Goal: Communication & Community: Answer question/provide support

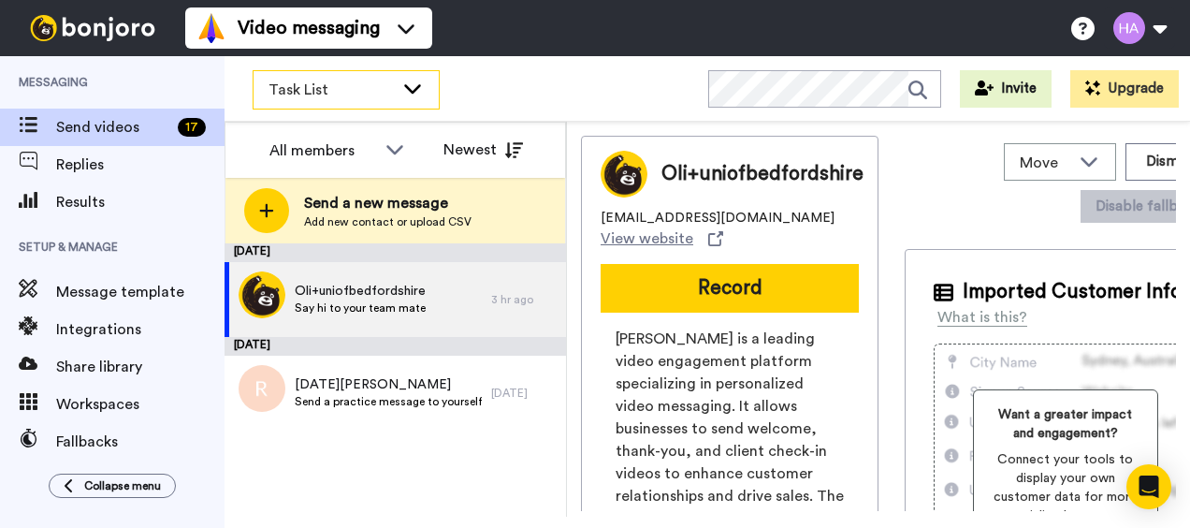
click at [339, 88] on span "Task List" at bounding box center [331, 90] width 125 height 22
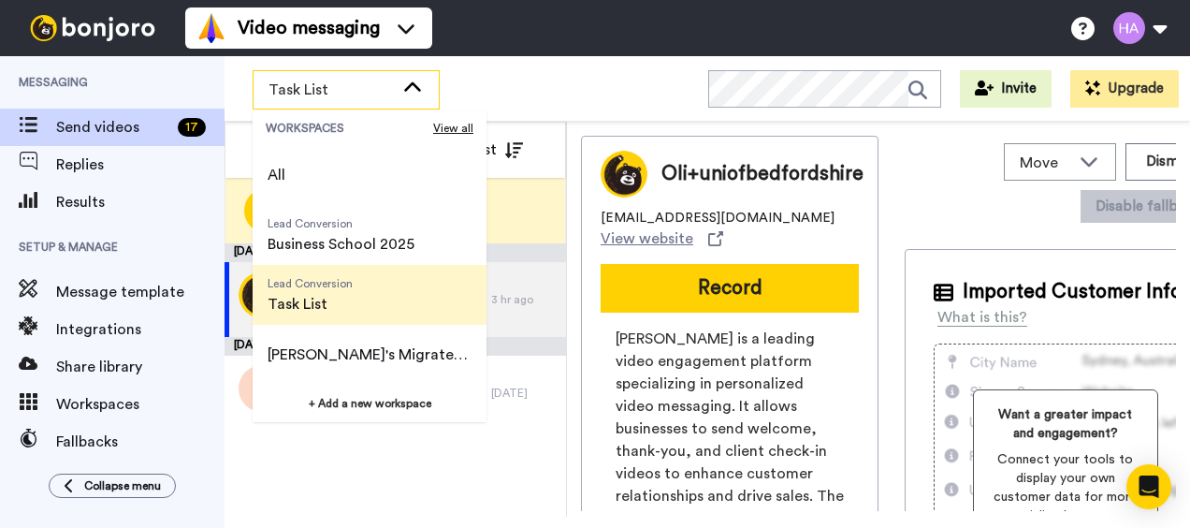
click at [303, 303] on span "Task List" at bounding box center [310, 304] width 85 height 22
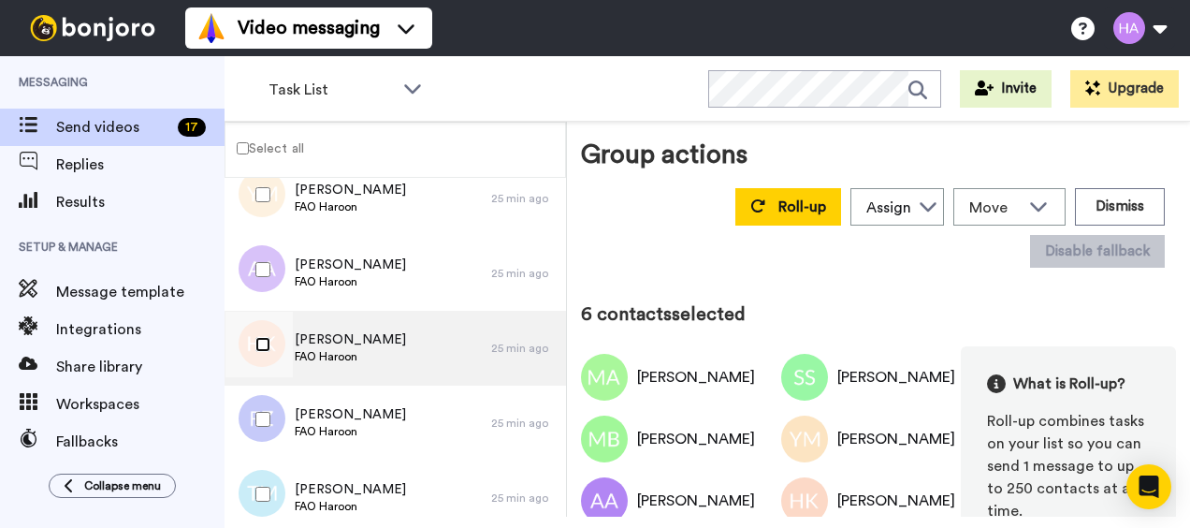
scroll to position [374, 0]
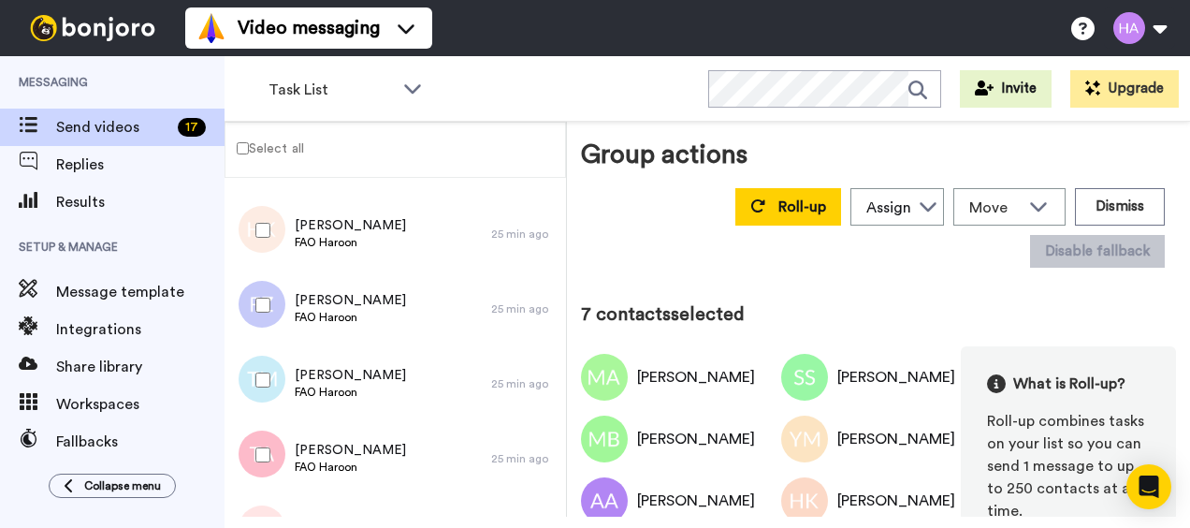
click at [266, 387] on div at bounding box center [259, 380] width 67 height 66
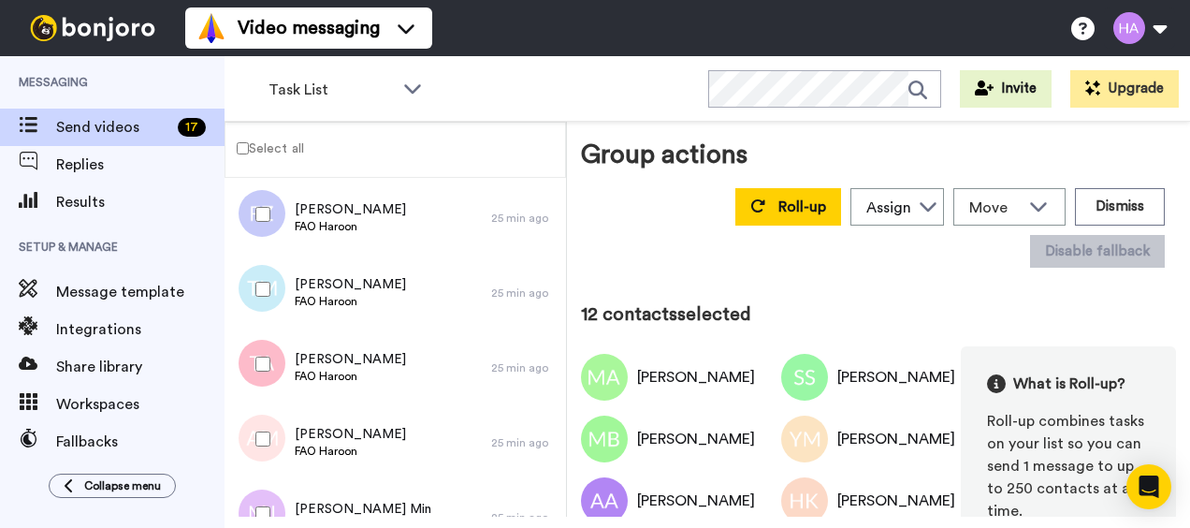
scroll to position [0, 0]
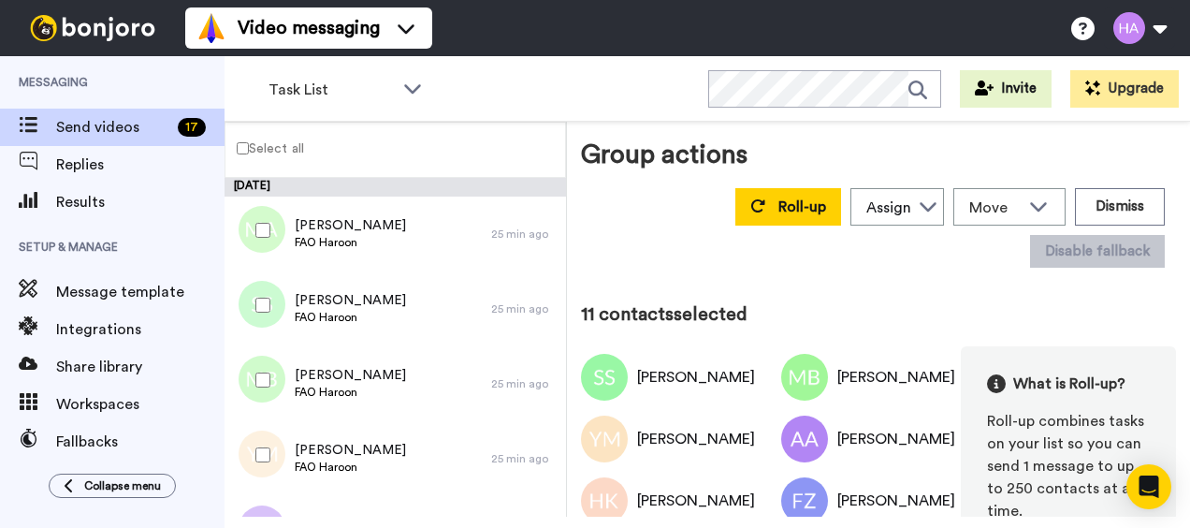
click at [241, 140] on label "Select all" at bounding box center [265, 148] width 79 height 22
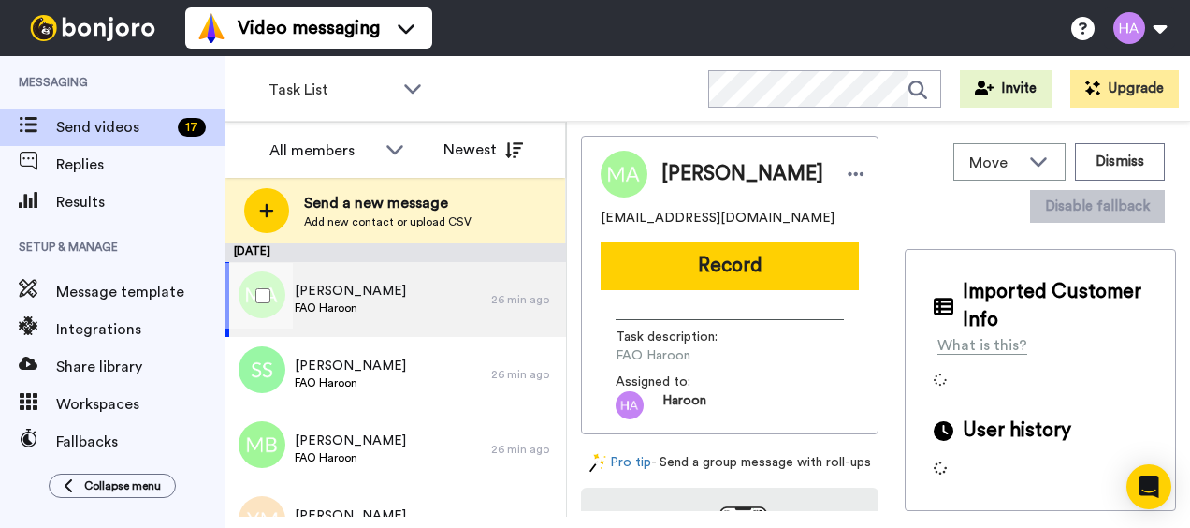
click at [369, 298] on div "Maira Assad FAO Haroon" at bounding box center [358, 299] width 267 height 75
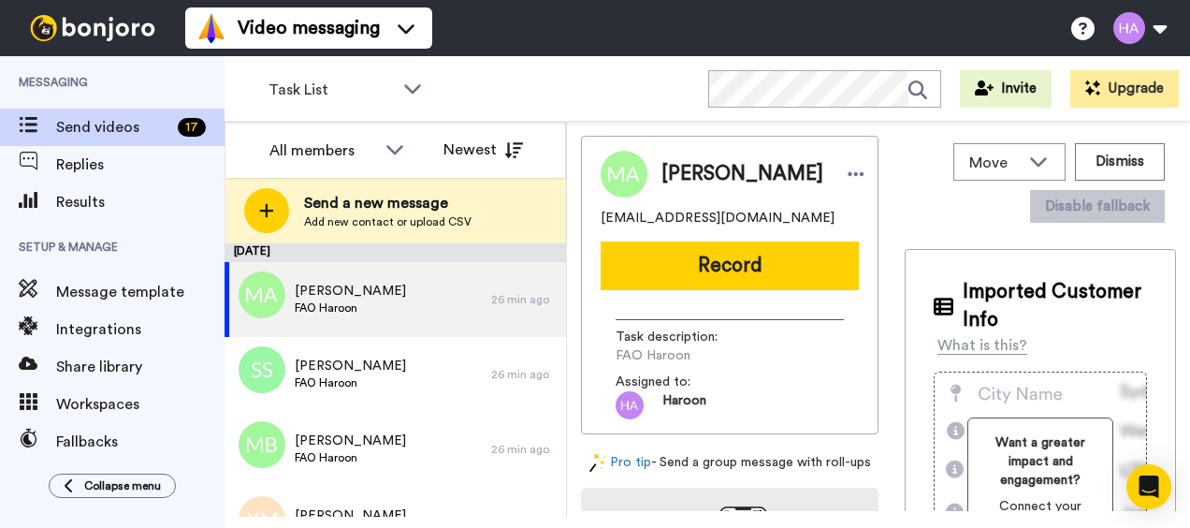
drag, startPoint x: 723, startPoint y: 270, endPoint x: 725, endPoint y: 280, distance: 10.7
click at [723, 270] on button "Record" at bounding box center [730, 265] width 258 height 49
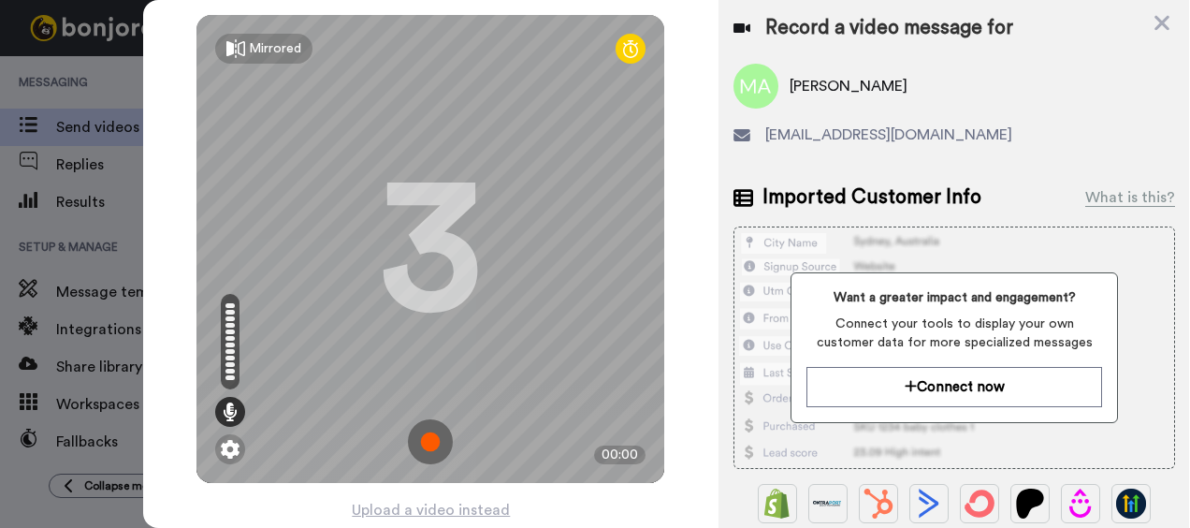
click at [433, 436] on img at bounding box center [430, 441] width 45 height 45
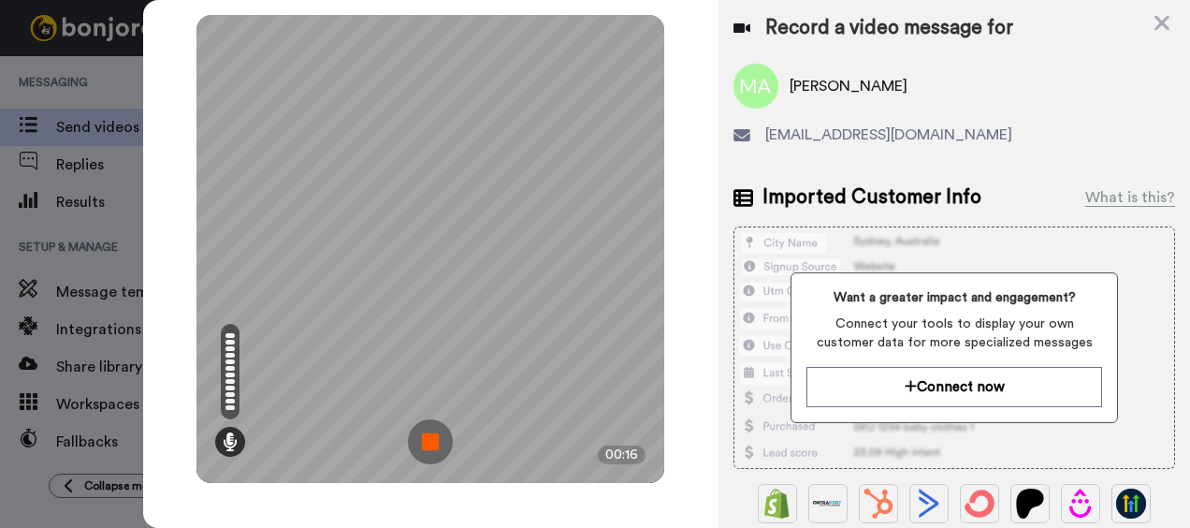
click at [429, 431] on img at bounding box center [430, 441] width 45 height 45
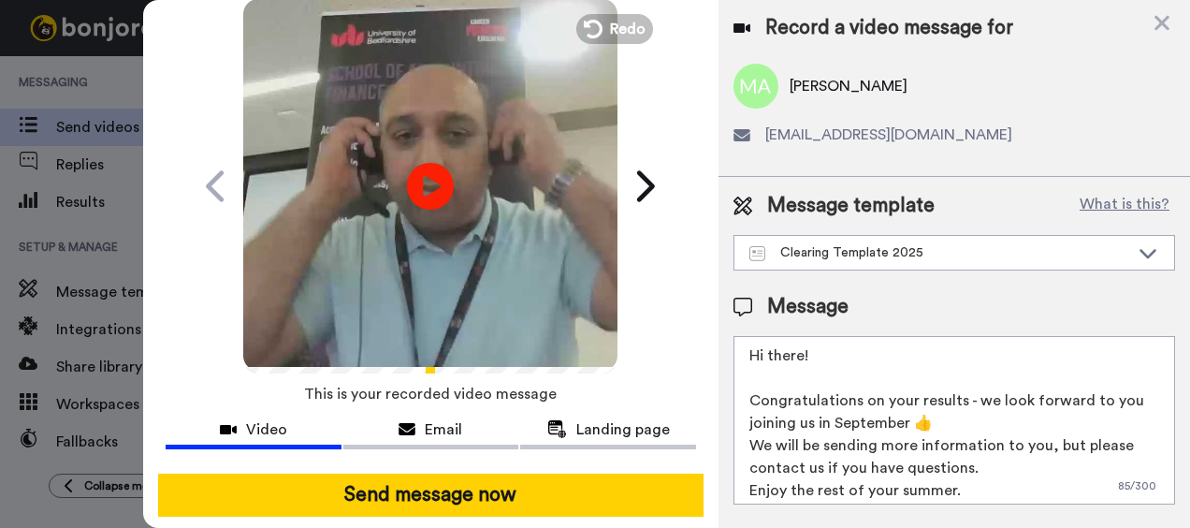
scroll to position [94, 0]
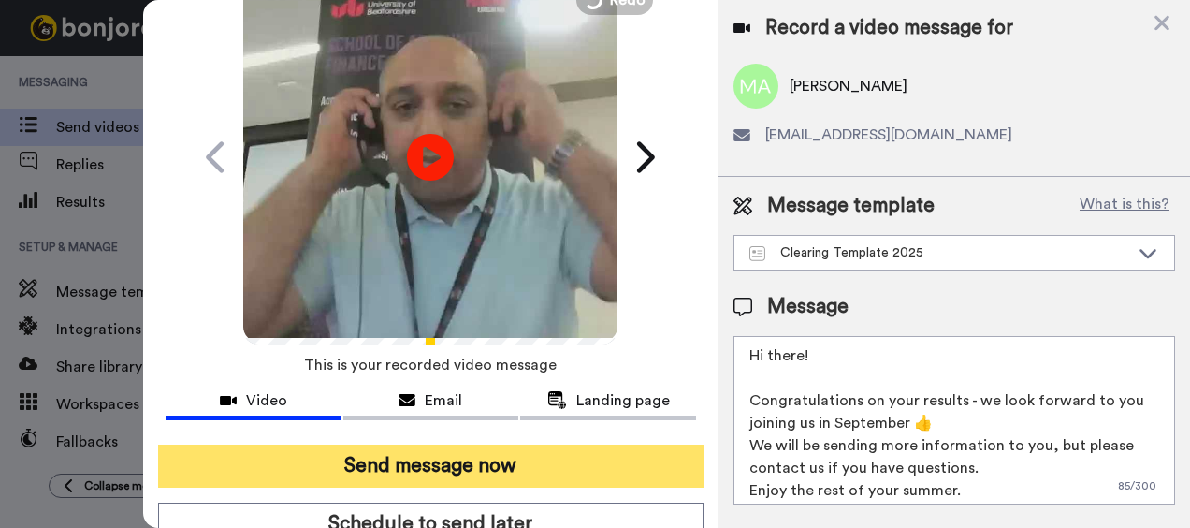
click at [460, 468] on button "Send message now" at bounding box center [431, 466] width 547 height 43
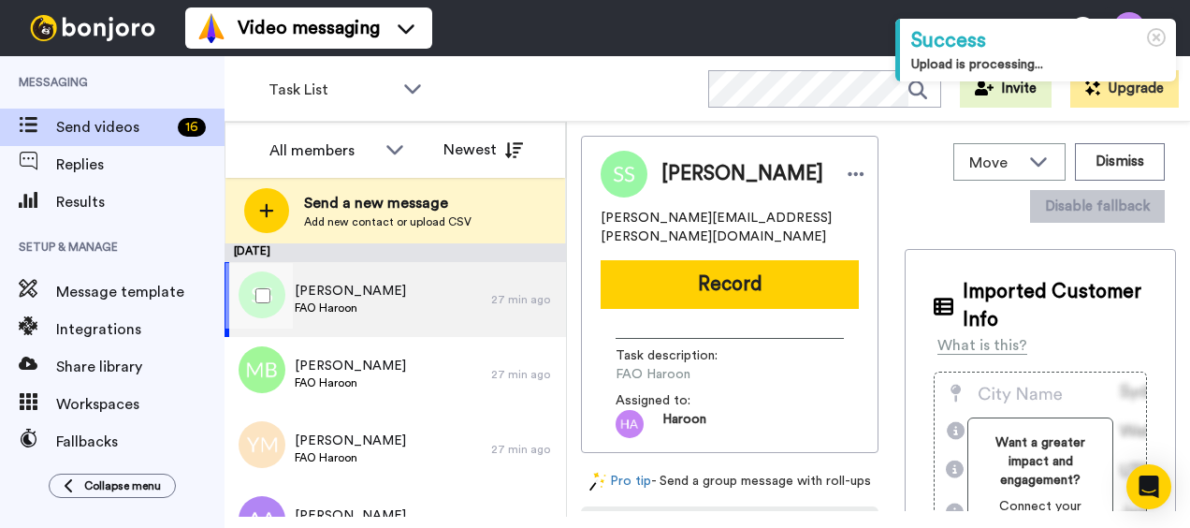
click at [369, 305] on span "FAO Haroon" at bounding box center [350, 307] width 111 height 15
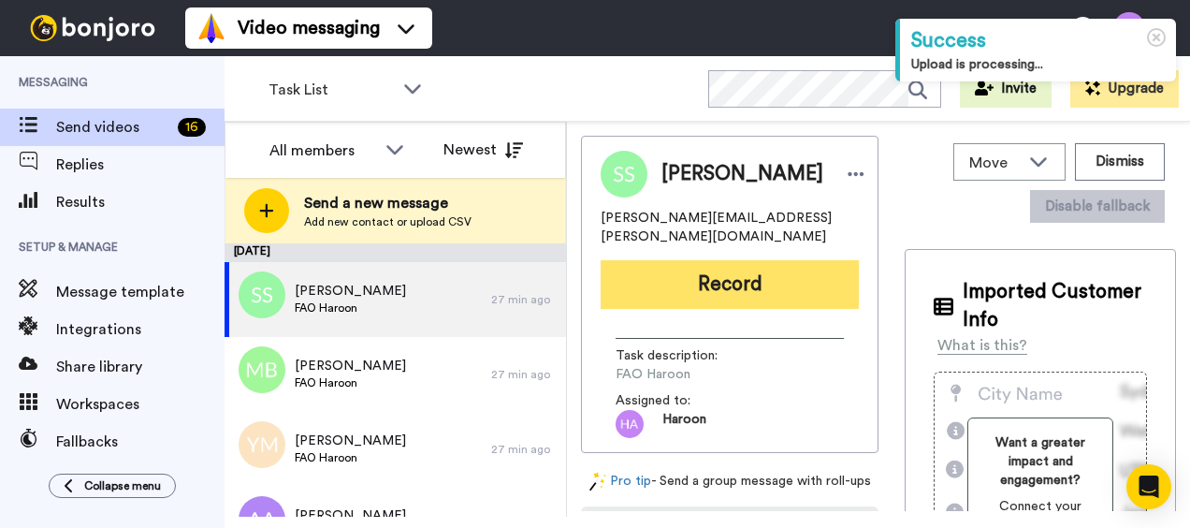
click at [672, 271] on button "Record" at bounding box center [730, 284] width 258 height 49
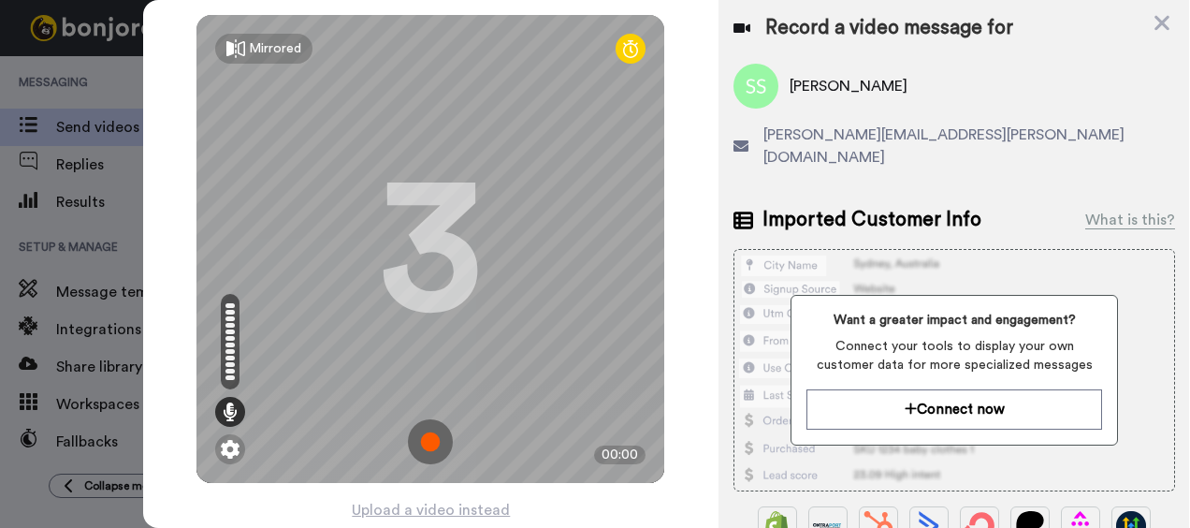
click at [436, 441] on img at bounding box center [430, 441] width 45 height 45
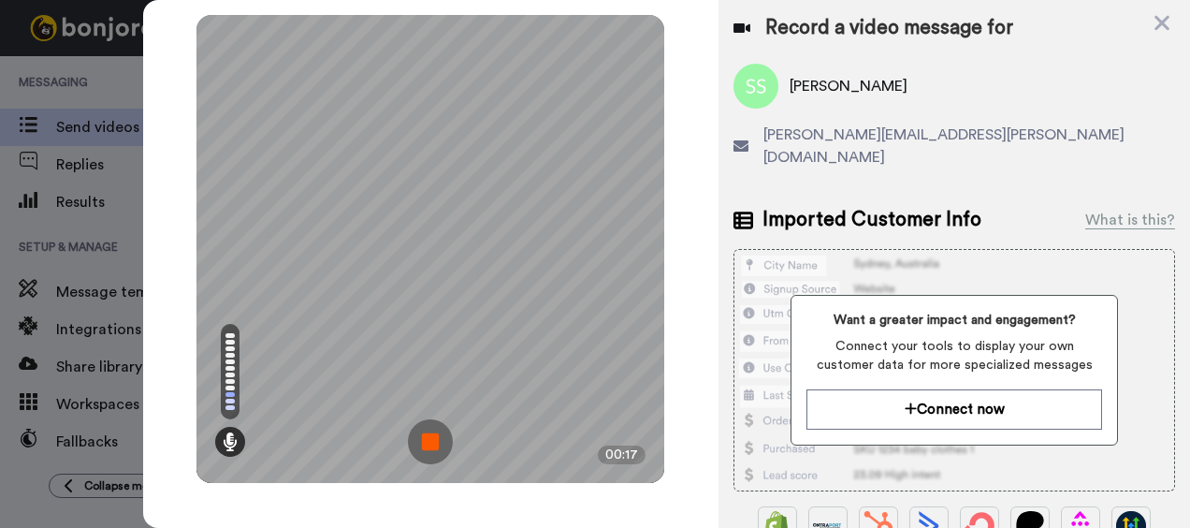
click at [440, 442] on img at bounding box center [430, 441] width 45 height 45
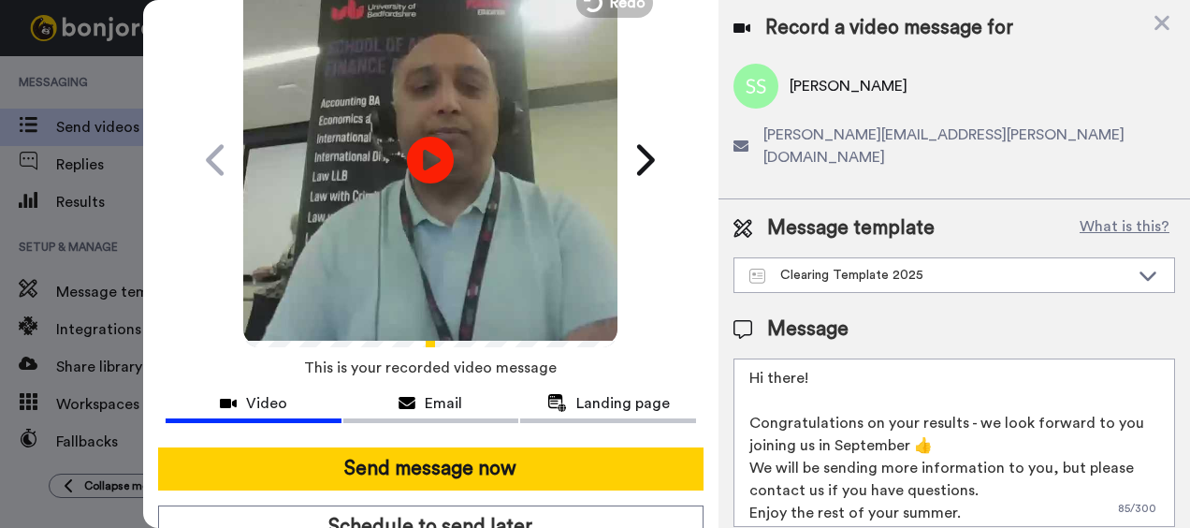
scroll to position [178, 0]
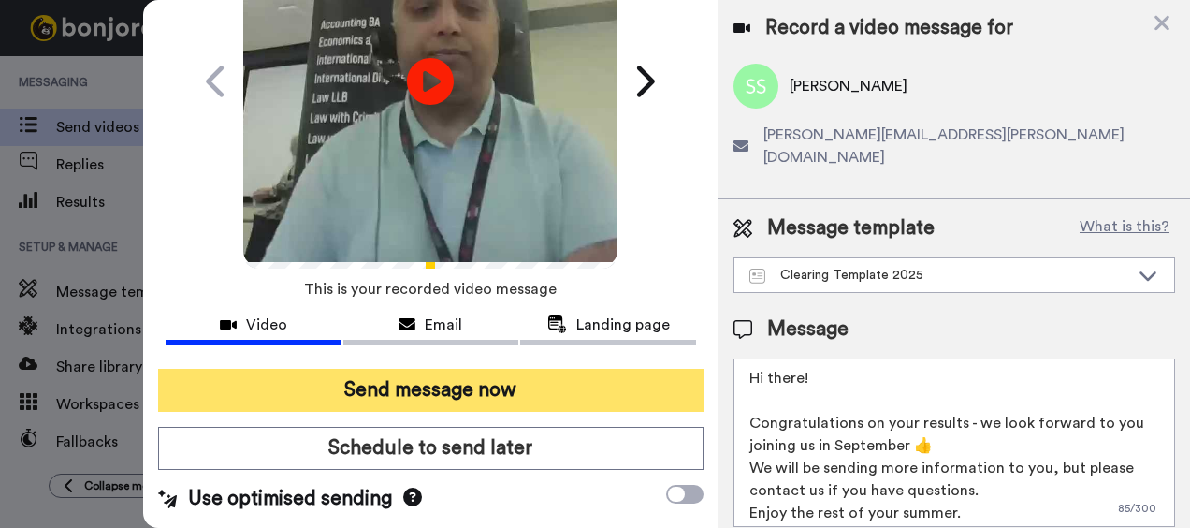
click at [468, 370] on button "Send message now" at bounding box center [431, 390] width 547 height 43
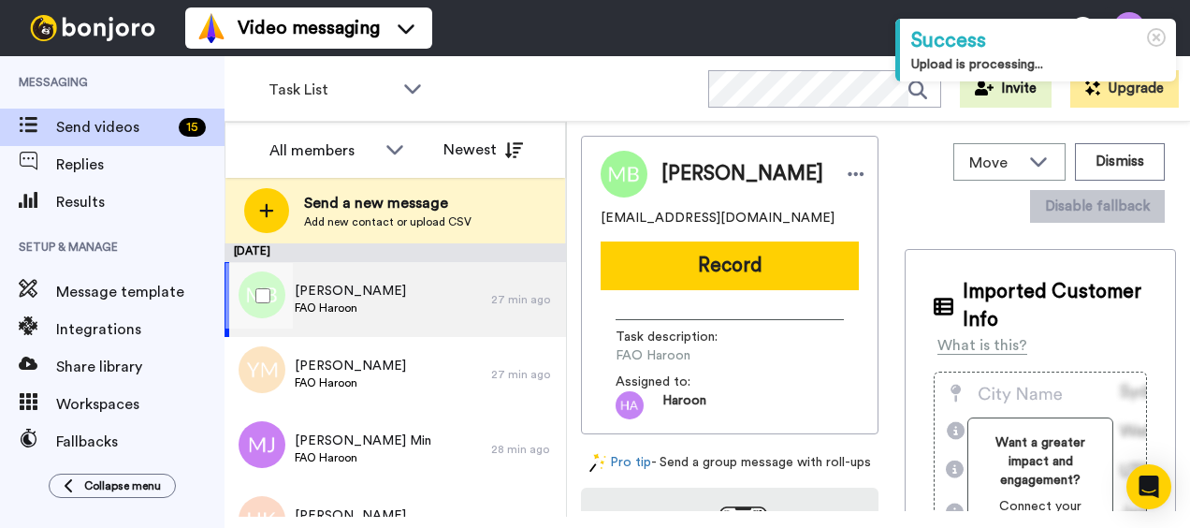
click at [377, 309] on span "FAO Haroon" at bounding box center [350, 307] width 111 height 15
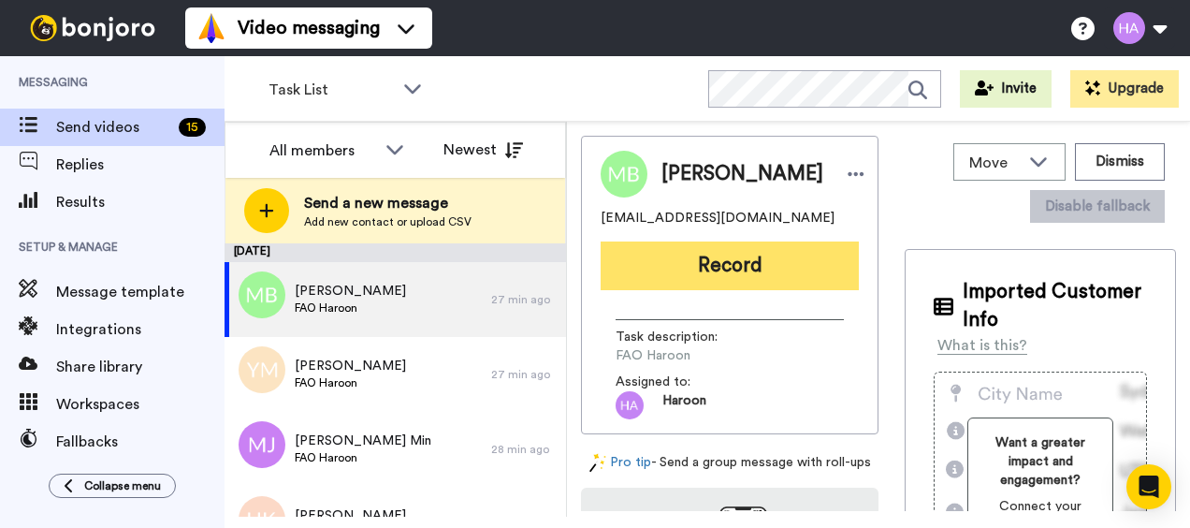
click at [724, 275] on button "Record" at bounding box center [730, 265] width 258 height 49
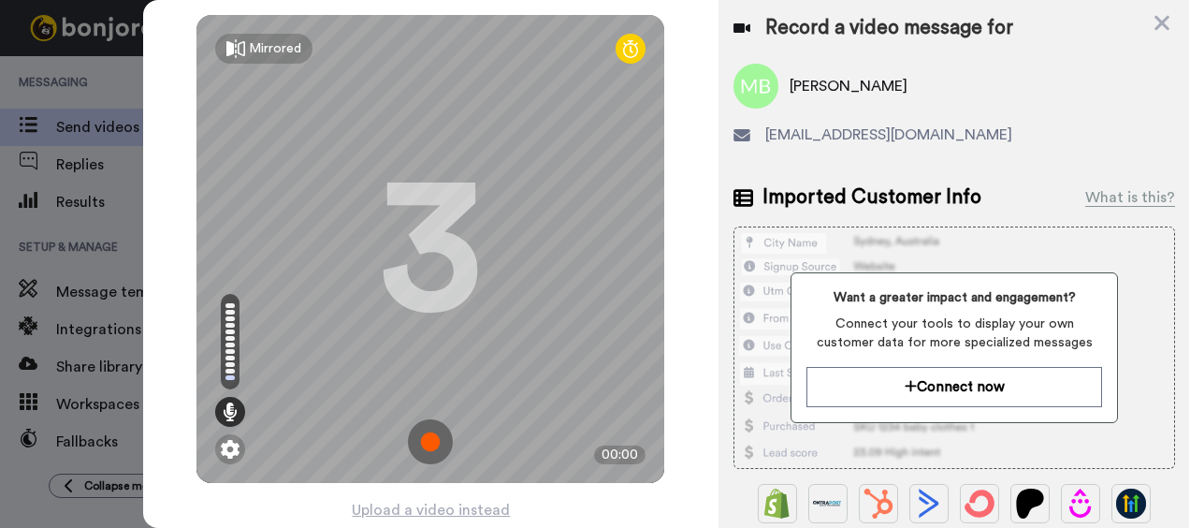
click at [421, 444] on img at bounding box center [430, 441] width 45 height 45
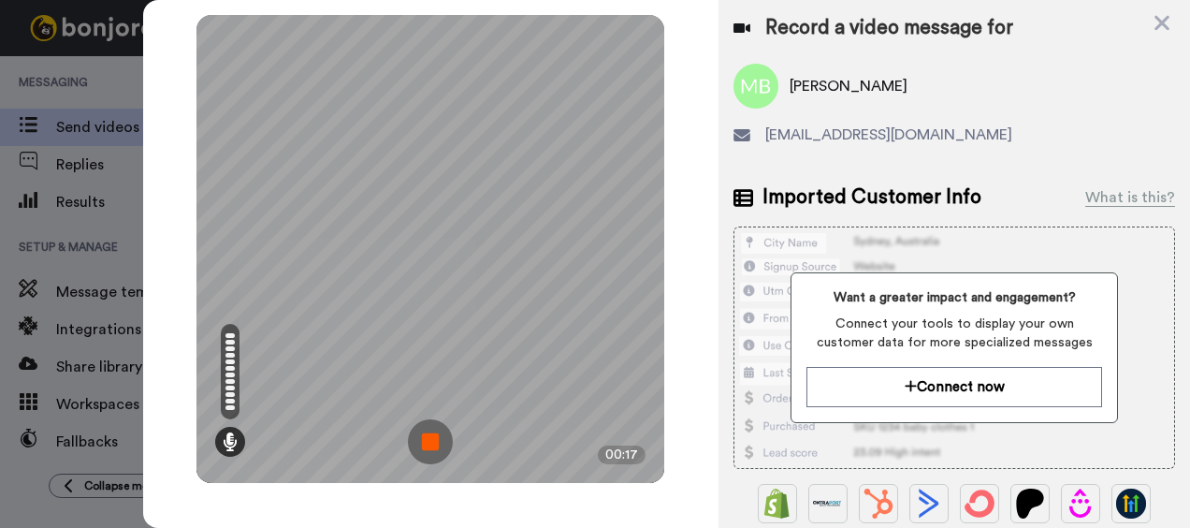
click at [432, 445] on img at bounding box center [430, 441] width 45 height 45
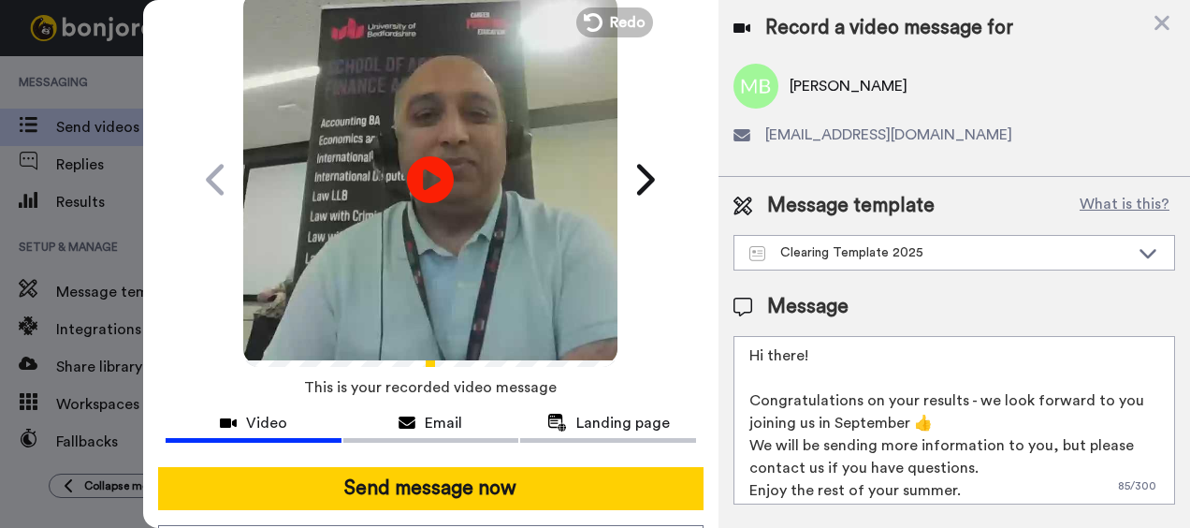
scroll to position [94, 0]
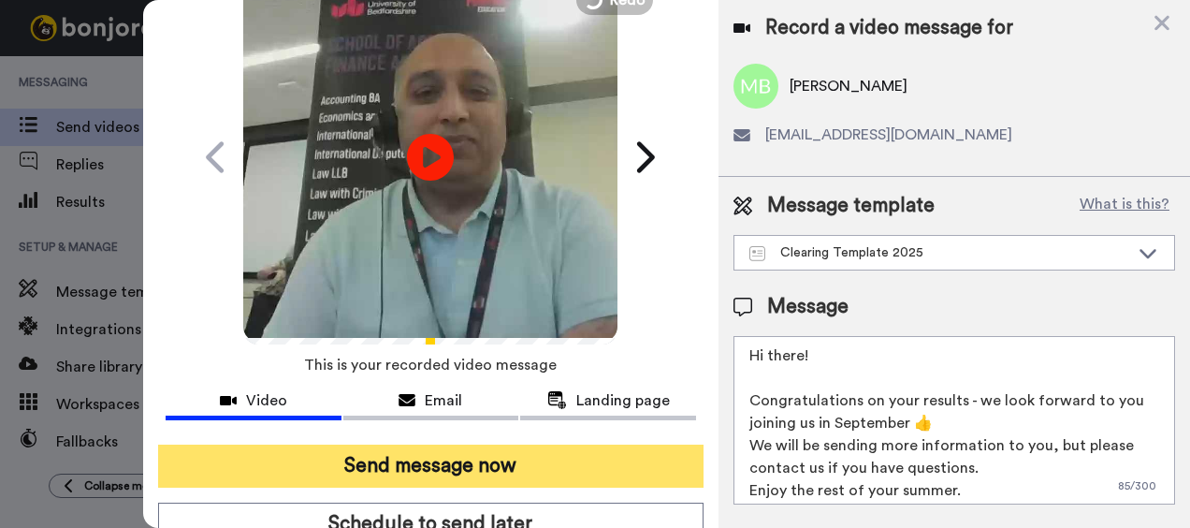
click at [470, 464] on button "Send message now" at bounding box center [431, 466] width 547 height 43
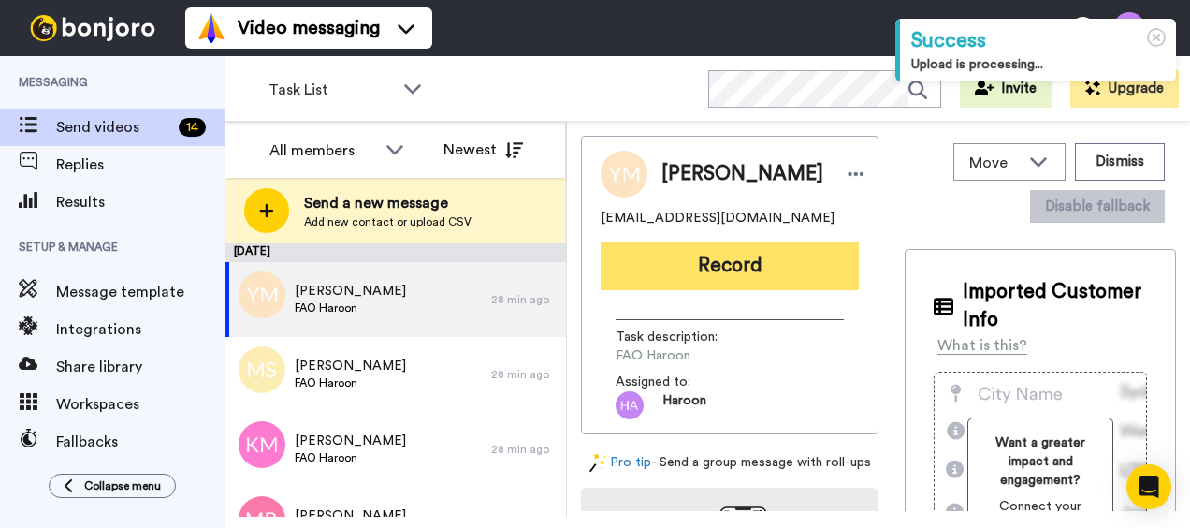
click at [663, 258] on button "Record" at bounding box center [730, 265] width 258 height 49
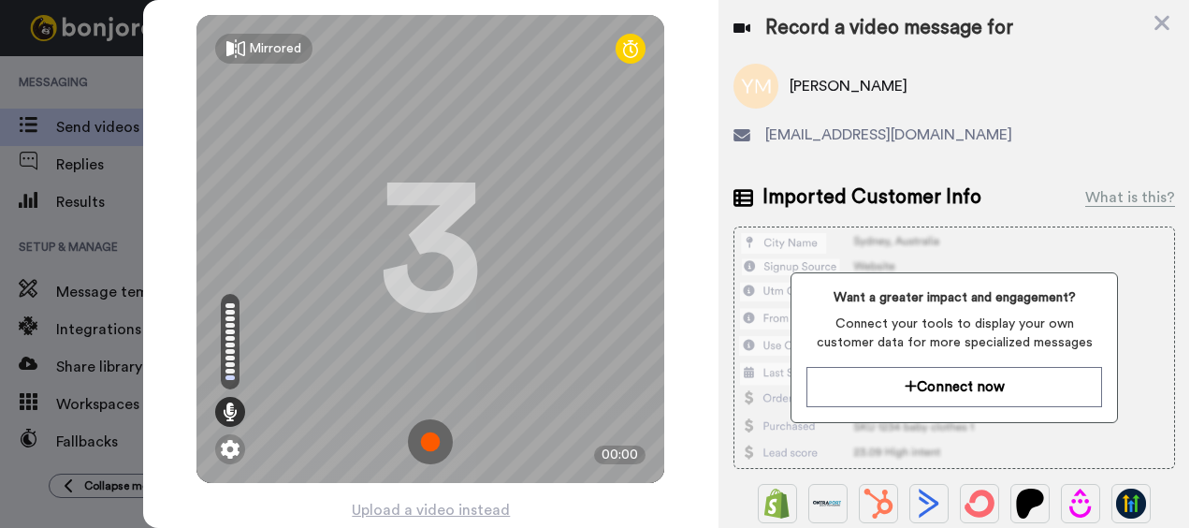
click at [427, 447] on img at bounding box center [430, 441] width 45 height 45
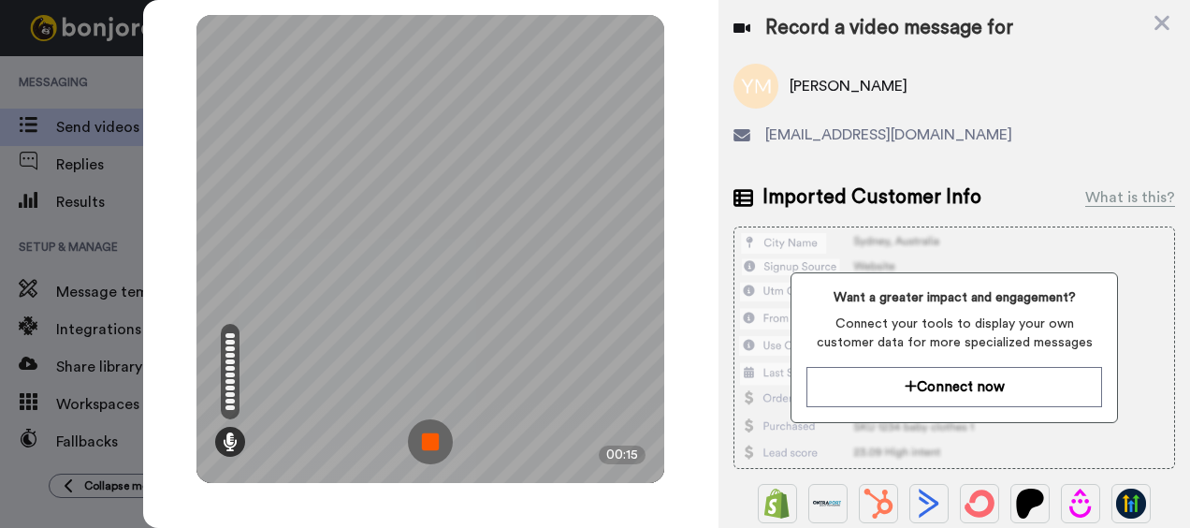
click at [431, 439] on img at bounding box center [430, 441] width 45 height 45
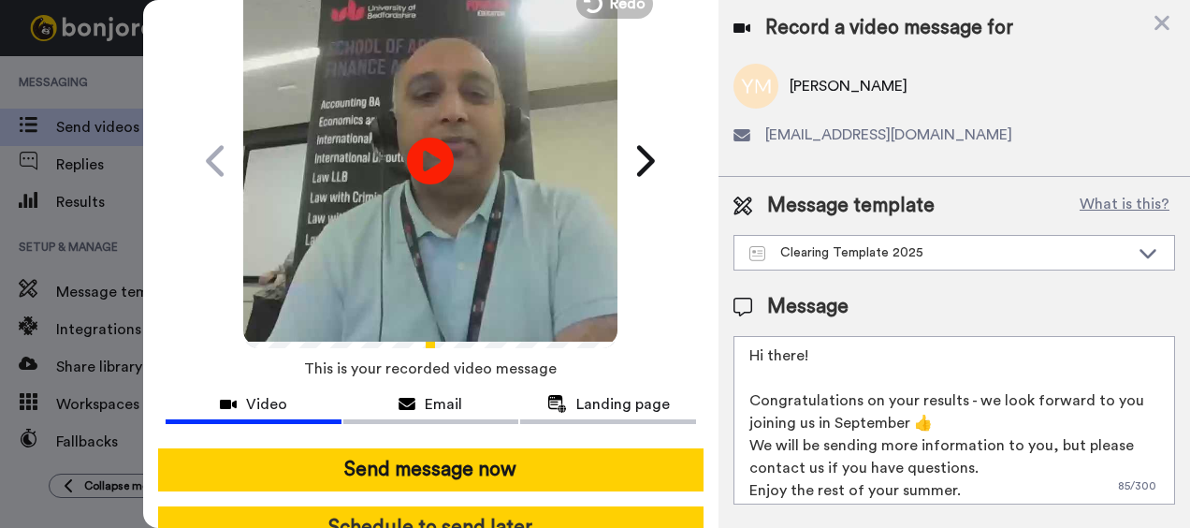
scroll to position [178, 0]
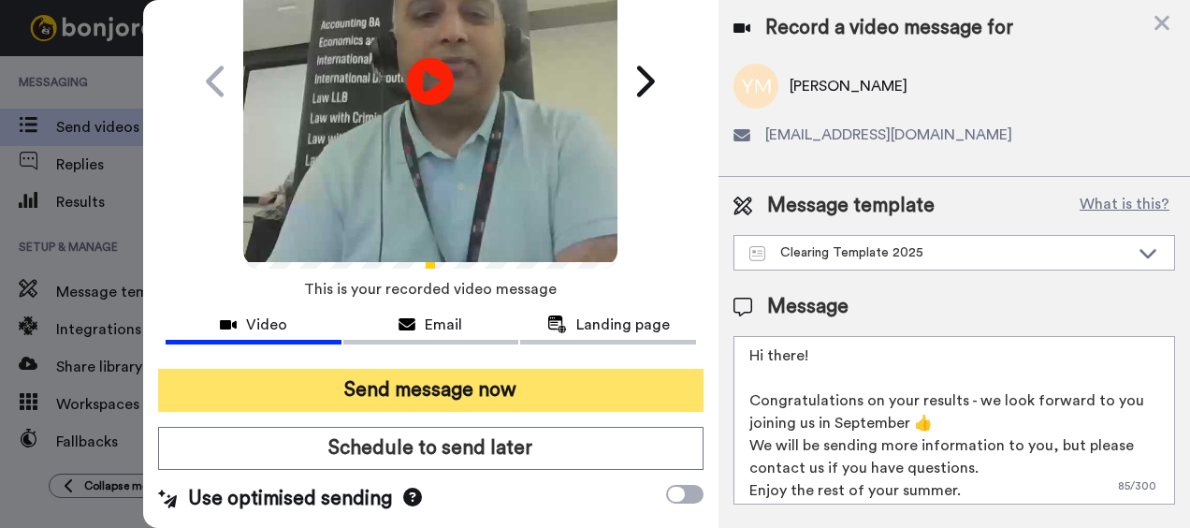
click at [494, 382] on button "Send message now" at bounding box center [431, 390] width 547 height 43
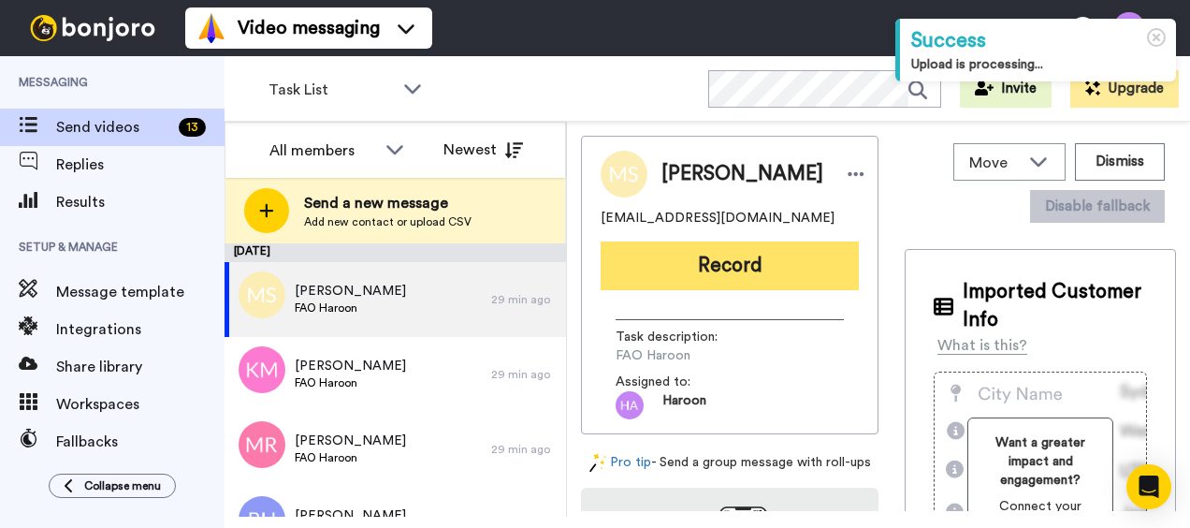
click at [680, 271] on button "Record" at bounding box center [730, 265] width 258 height 49
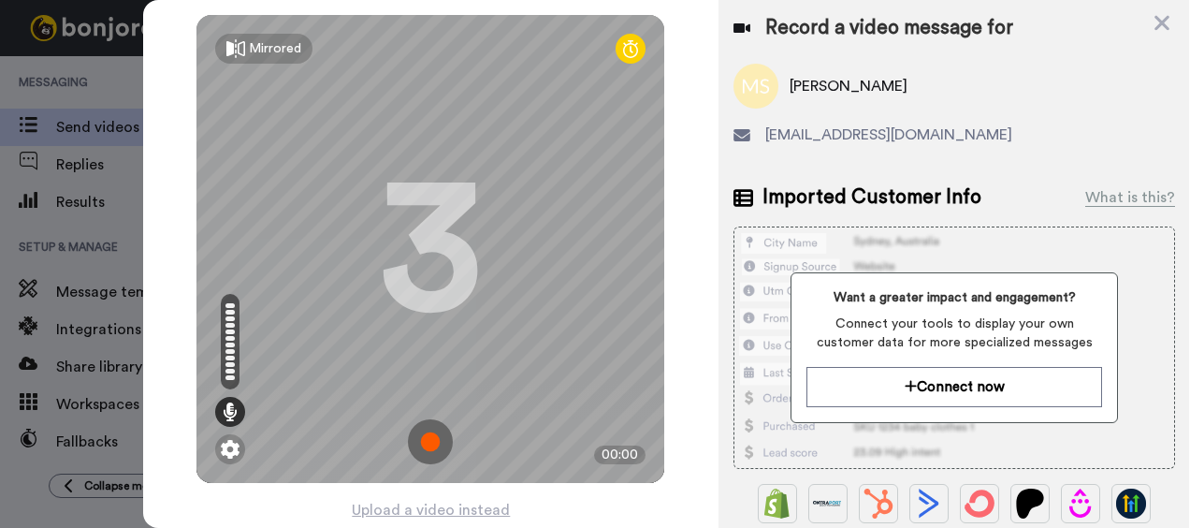
click at [419, 442] on img at bounding box center [430, 441] width 45 height 45
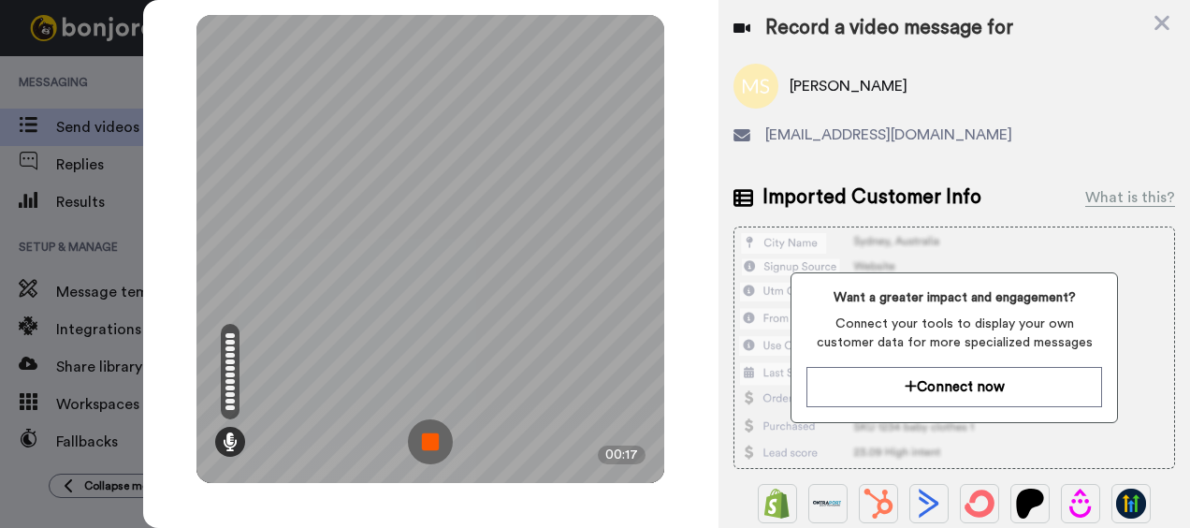
click at [423, 432] on img at bounding box center [430, 441] width 45 height 45
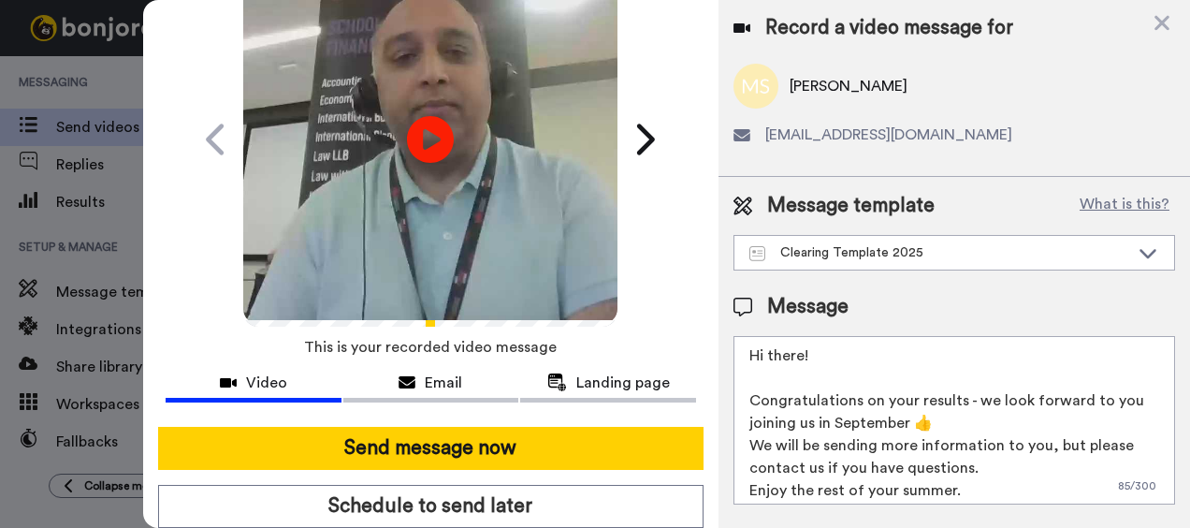
scroll to position [178, 0]
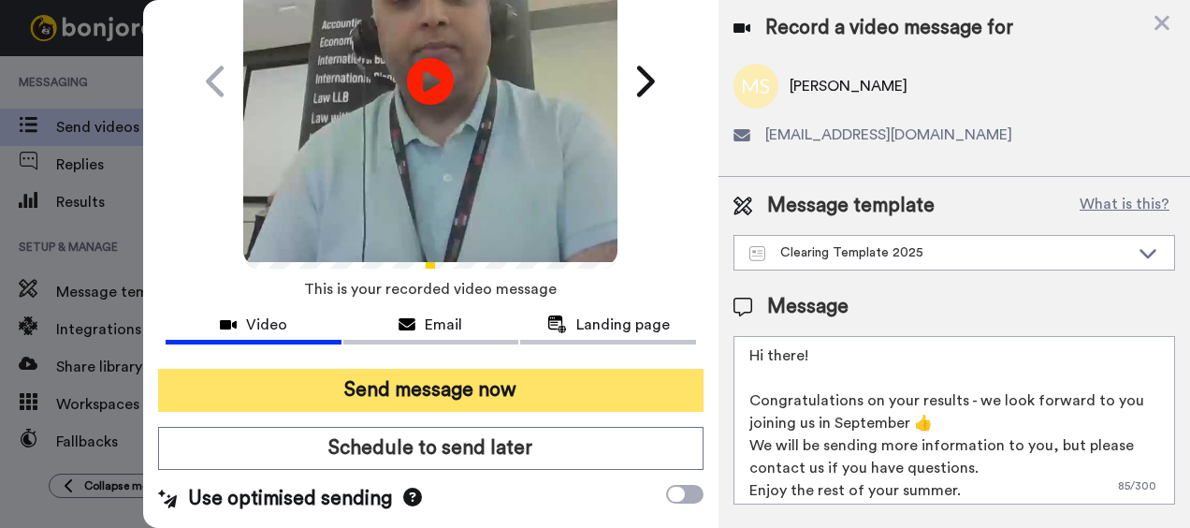
click at [483, 372] on button "Send message now" at bounding box center [431, 390] width 547 height 43
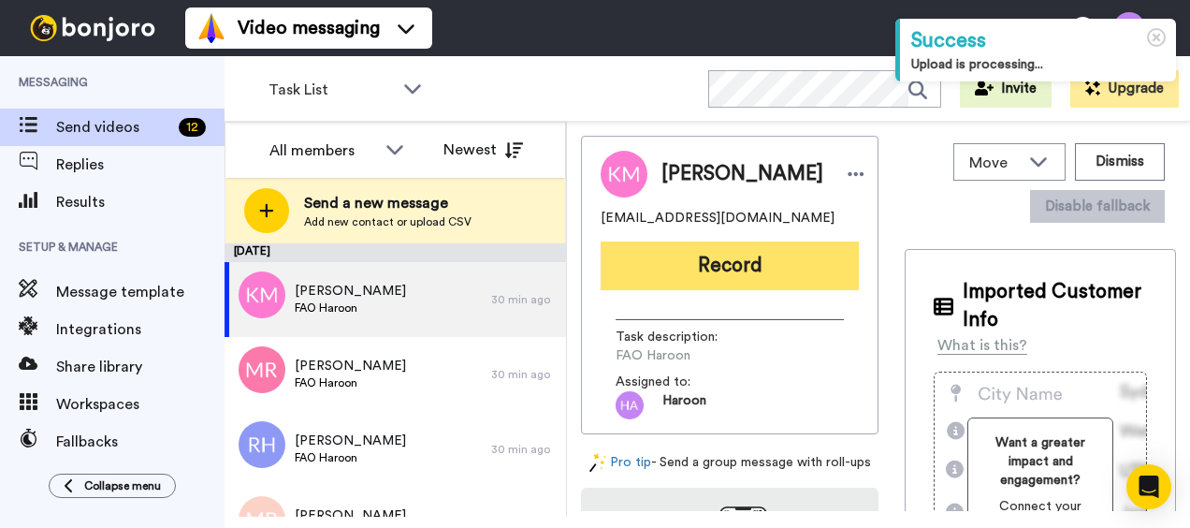
click at [645, 271] on button "Record" at bounding box center [730, 265] width 258 height 49
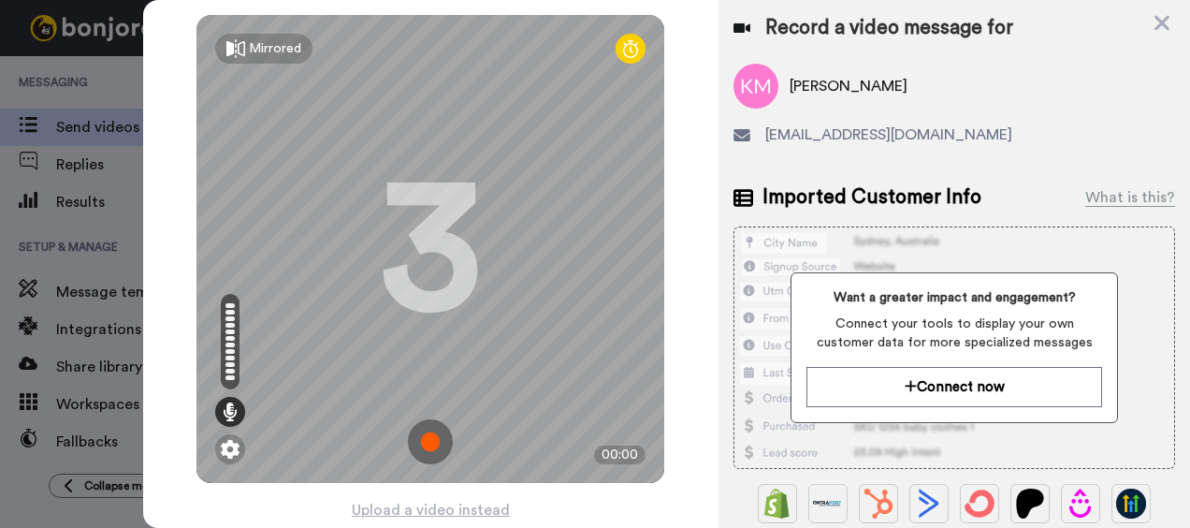
click at [421, 434] on img at bounding box center [430, 441] width 45 height 45
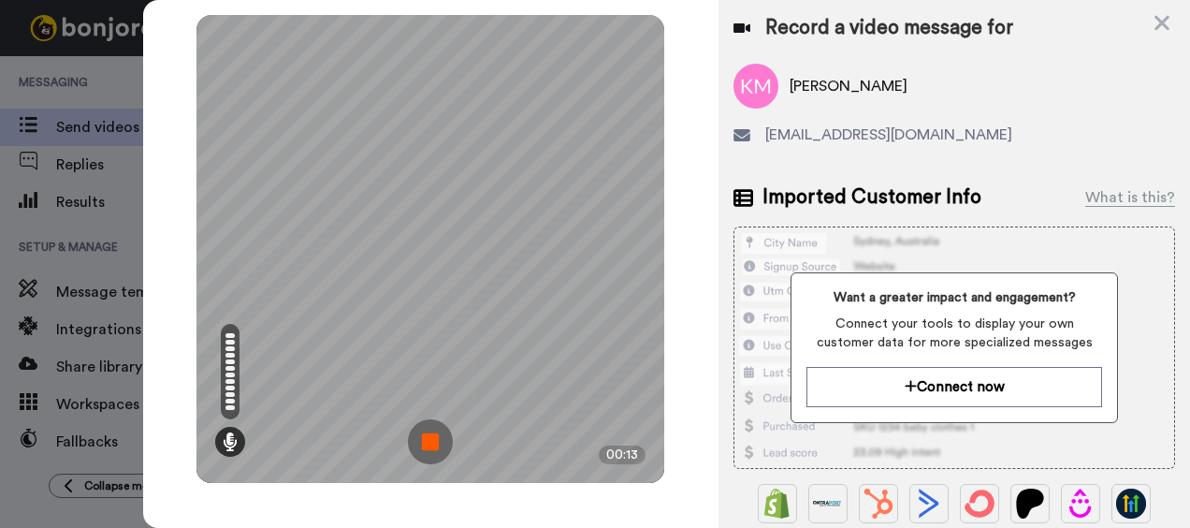
click at [414, 439] on img at bounding box center [430, 441] width 45 height 45
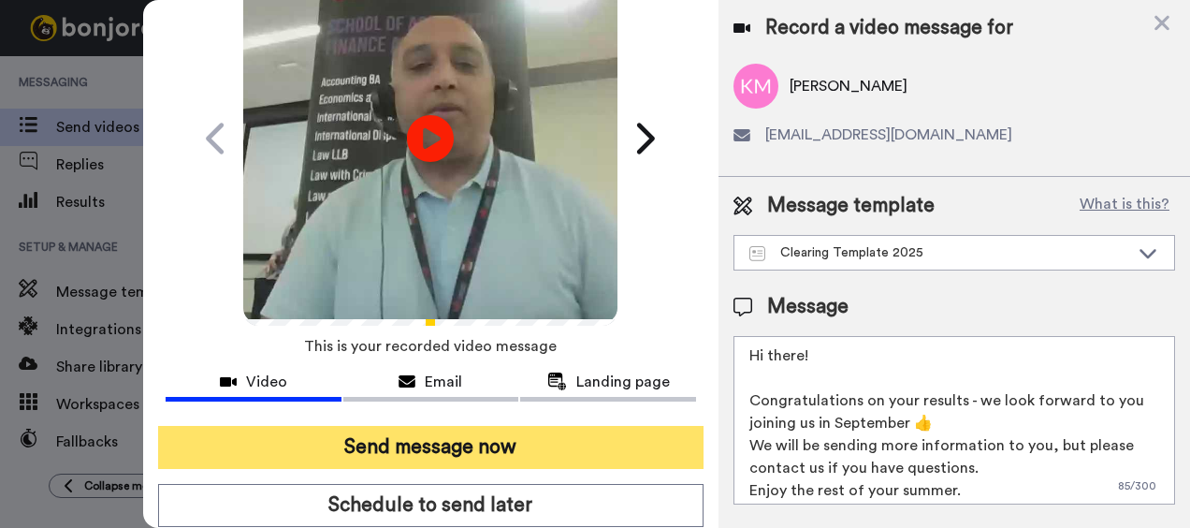
scroll to position [178, 0]
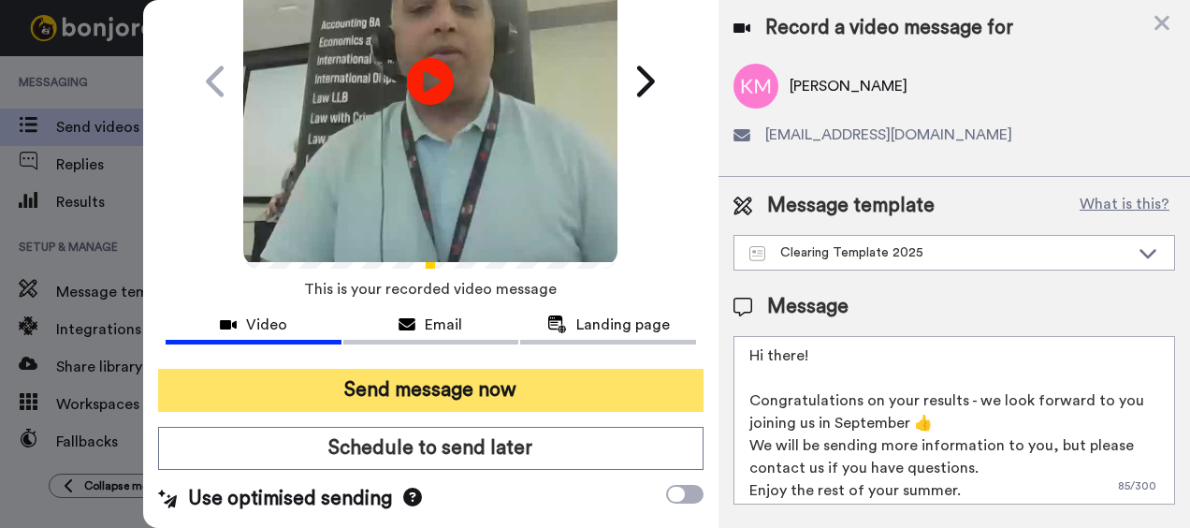
click at [518, 372] on button "Send message now" at bounding box center [431, 390] width 547 height 43
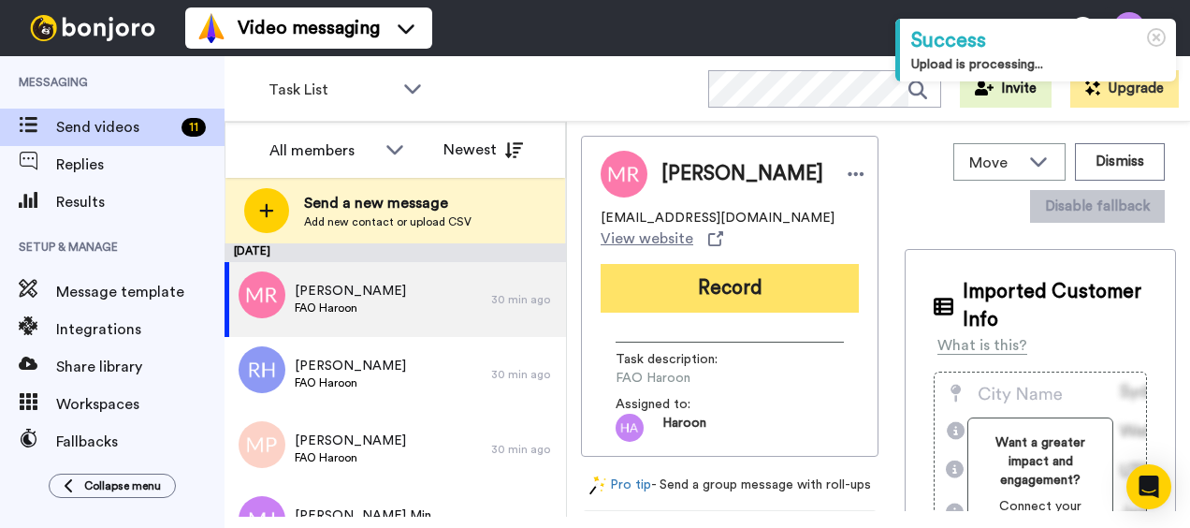
click at [717, 290] on button "Record" at bounding box center [730, 288] width 258 height 49
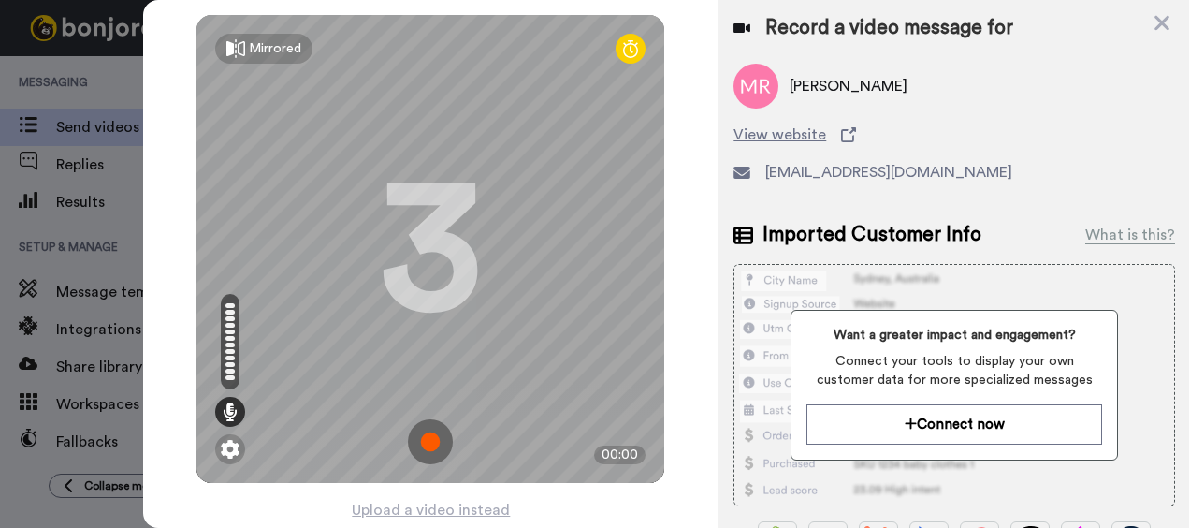
click at [421, 435] on img at bounding box center [430, 441] width 45 height 45
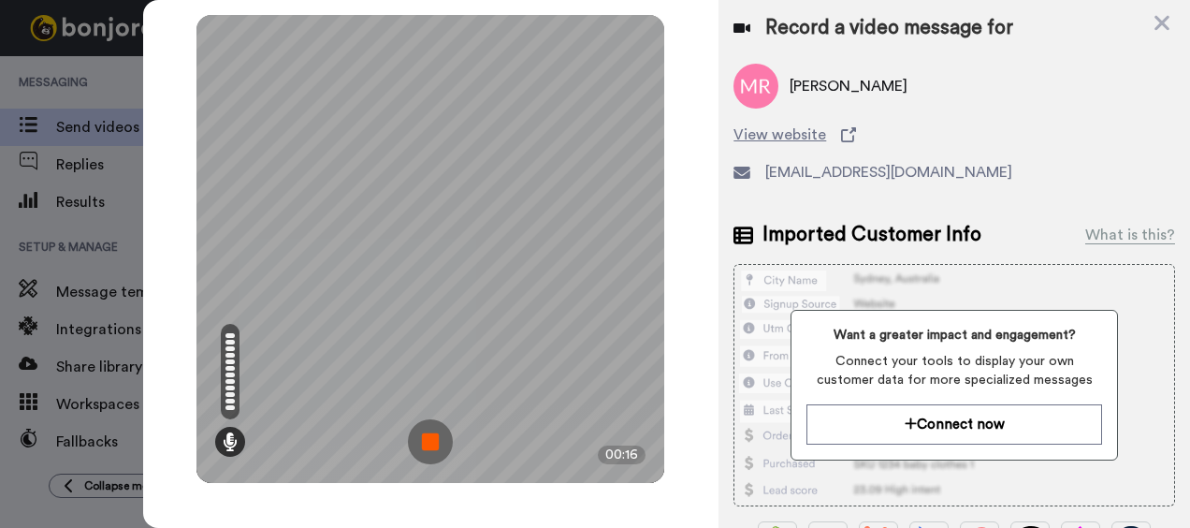
click at [421, 431] on img at bounding box center [430, 441] width 45 height 45
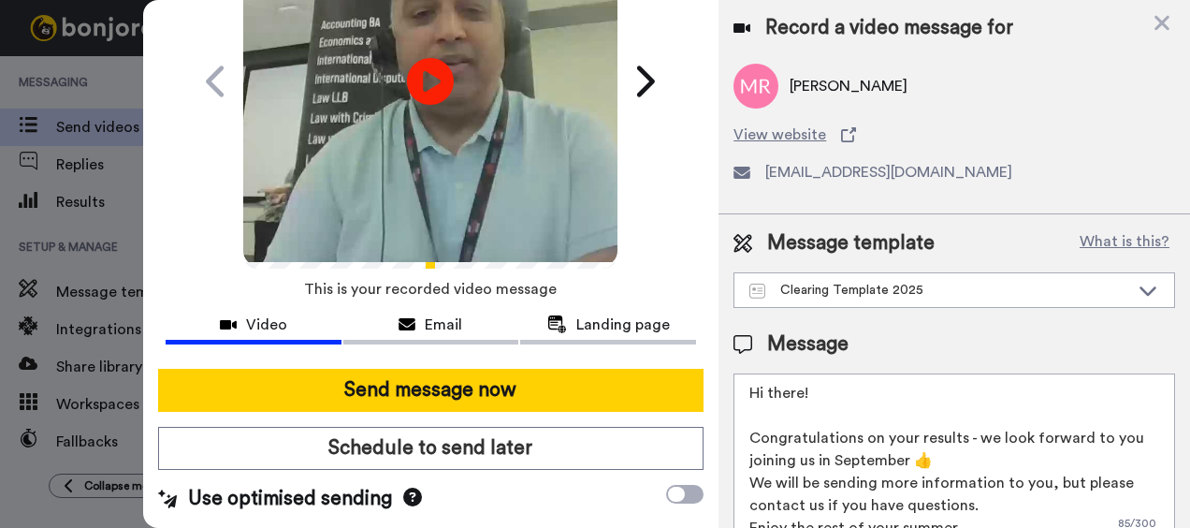
scroll to position [178, 0]
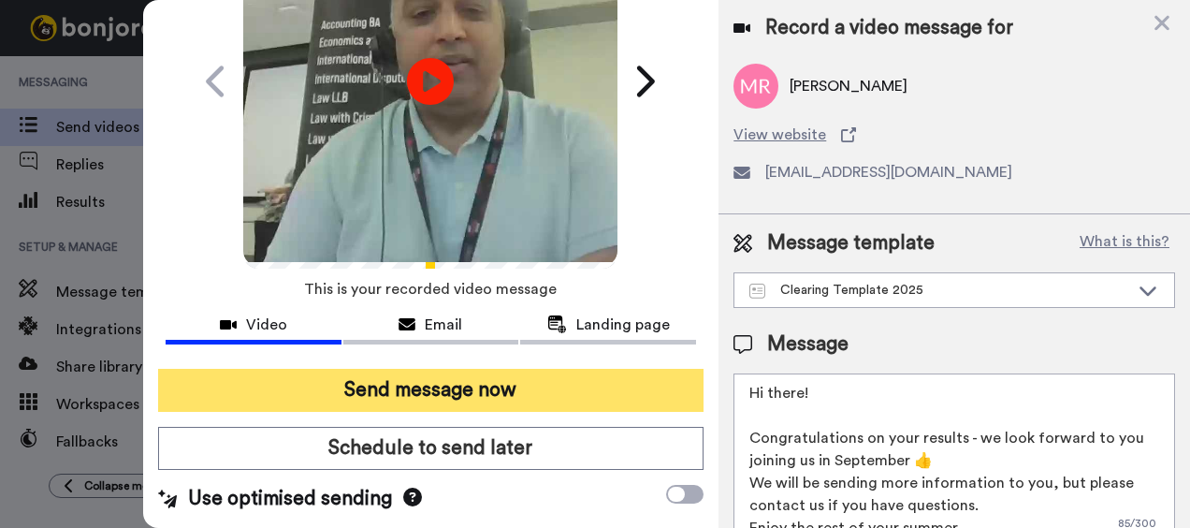
click at [445, 378] on button "Send message now" at bounding box center [431, 390] width 547 height 43
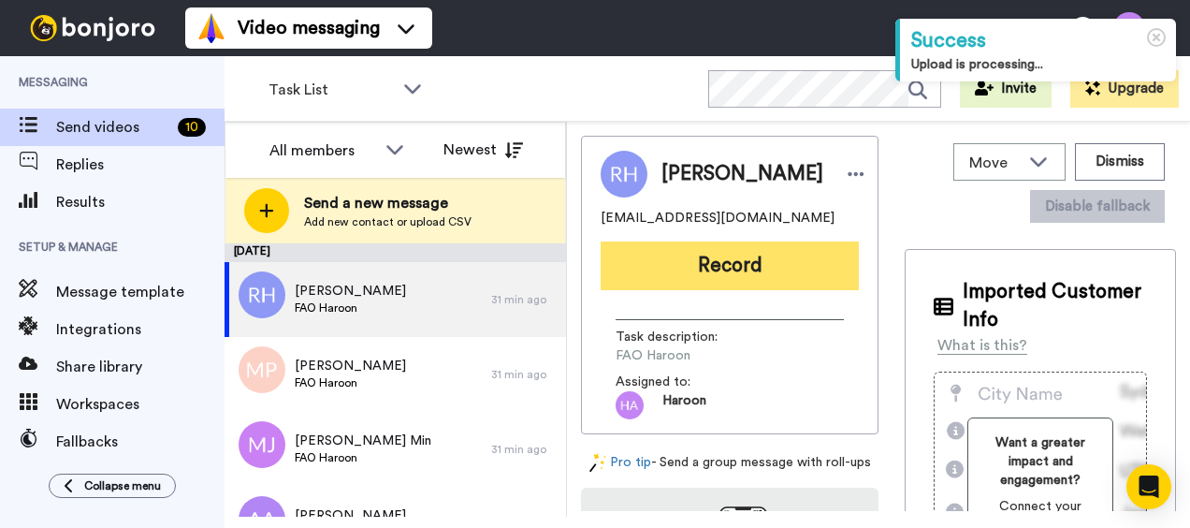
click at [706, 266] on button "Record" at bounding box center [730, 265] width 258 height 49
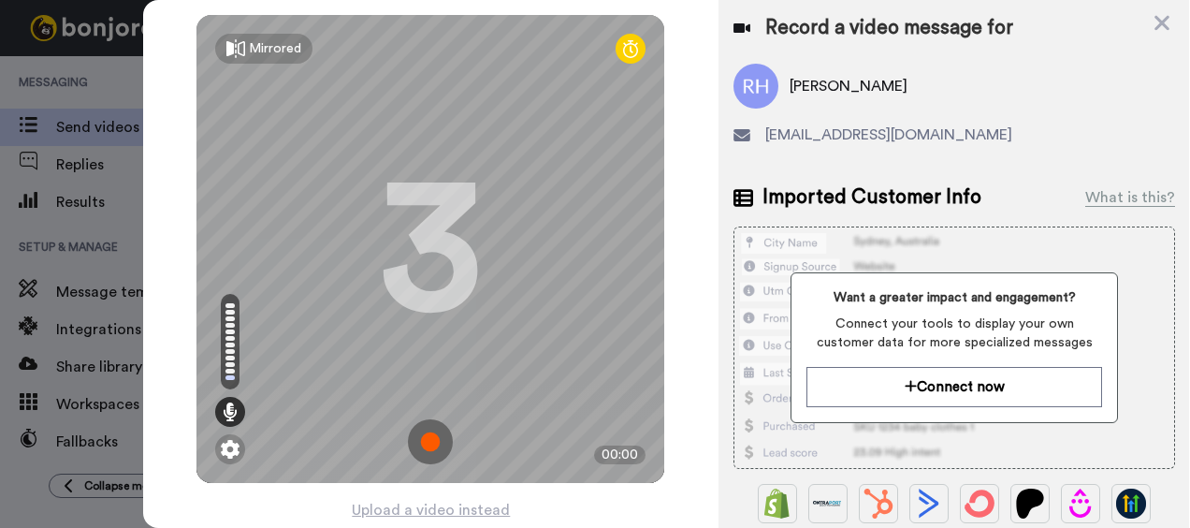
click at [428, 434] on img at bounding box center [430, 441] width 45 height 45
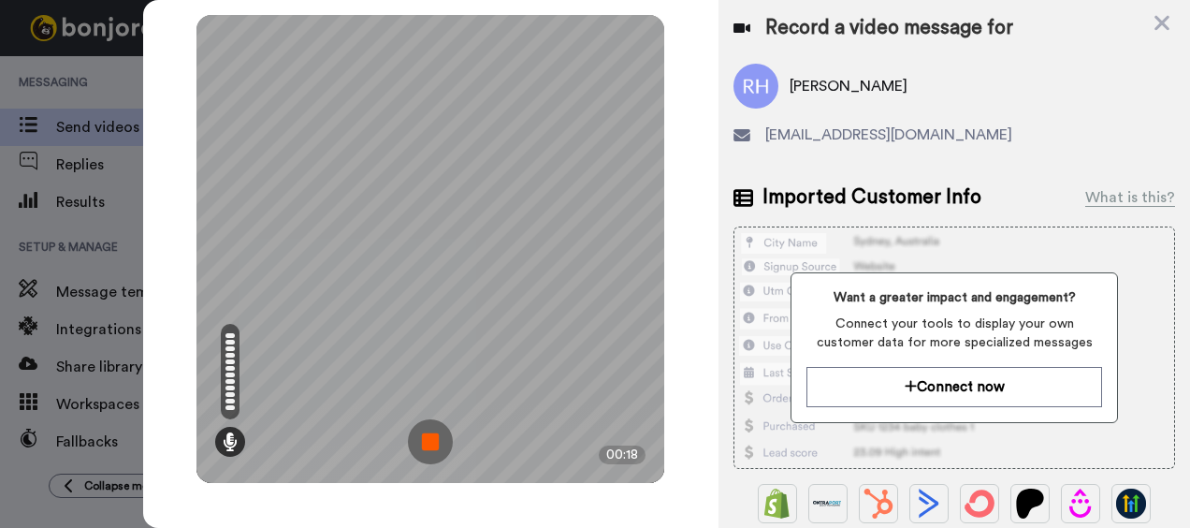
click at [427, 440] on img at bounding box center [430, 441] width 45 height 45
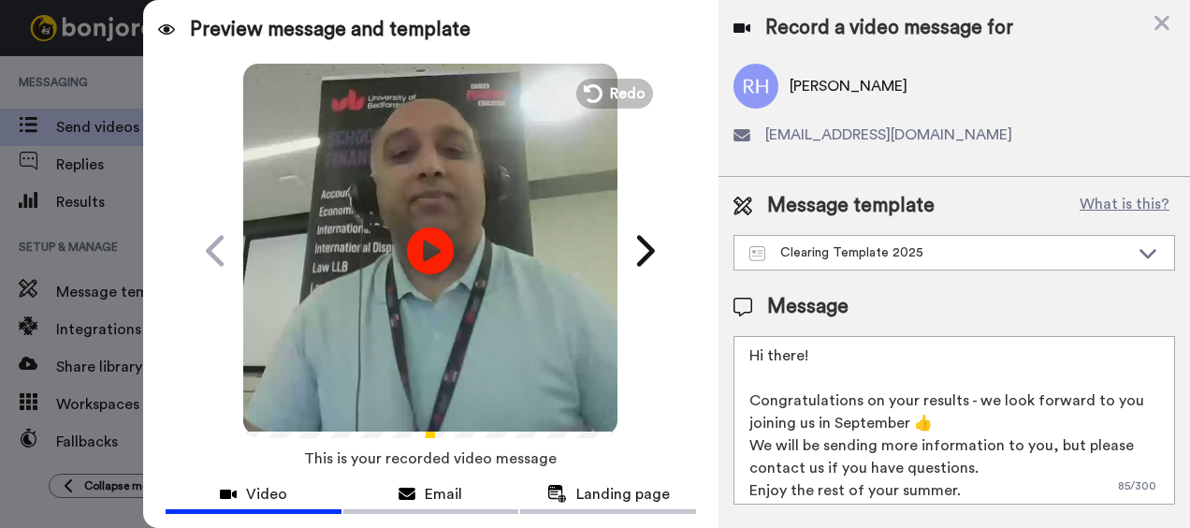
scroll to position [178, 0]
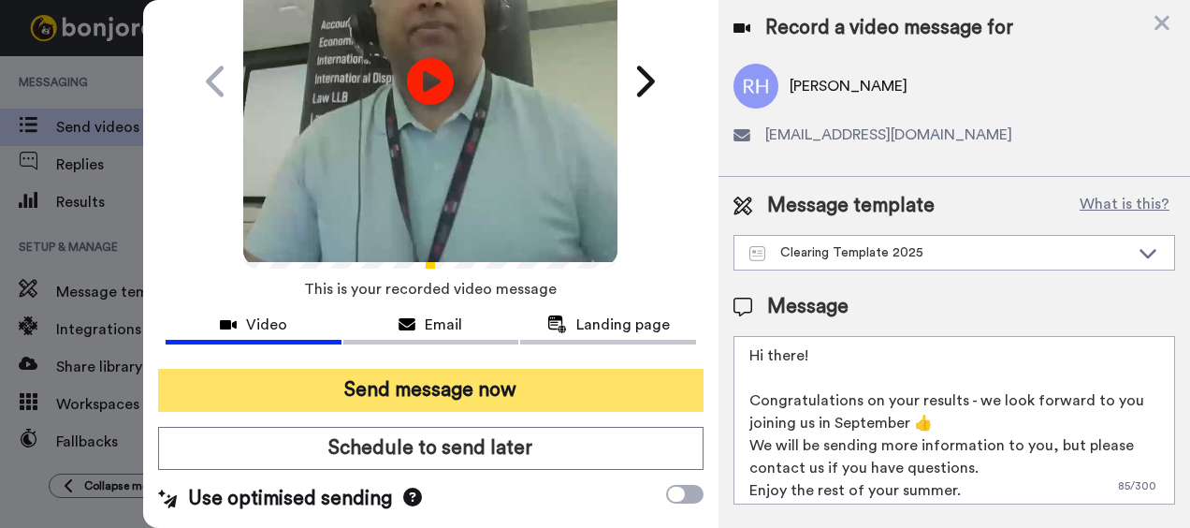
click at [427, 377] on button "Send message now" at bounding box center [431, 390] width 547 height 43
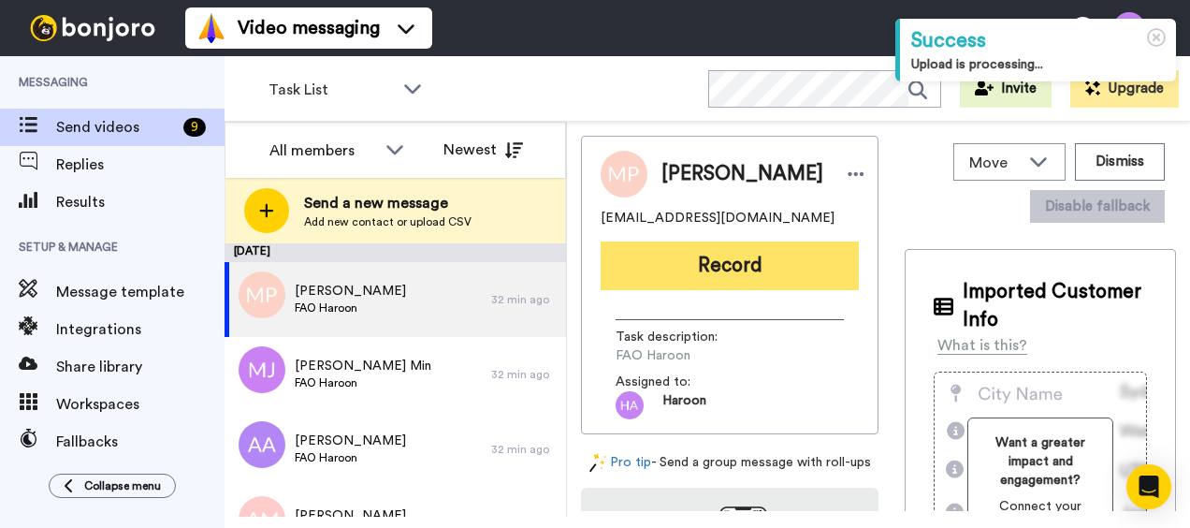
click at [665, 264] on button "Record" at bounding box center [730, 265] width 258 height 49
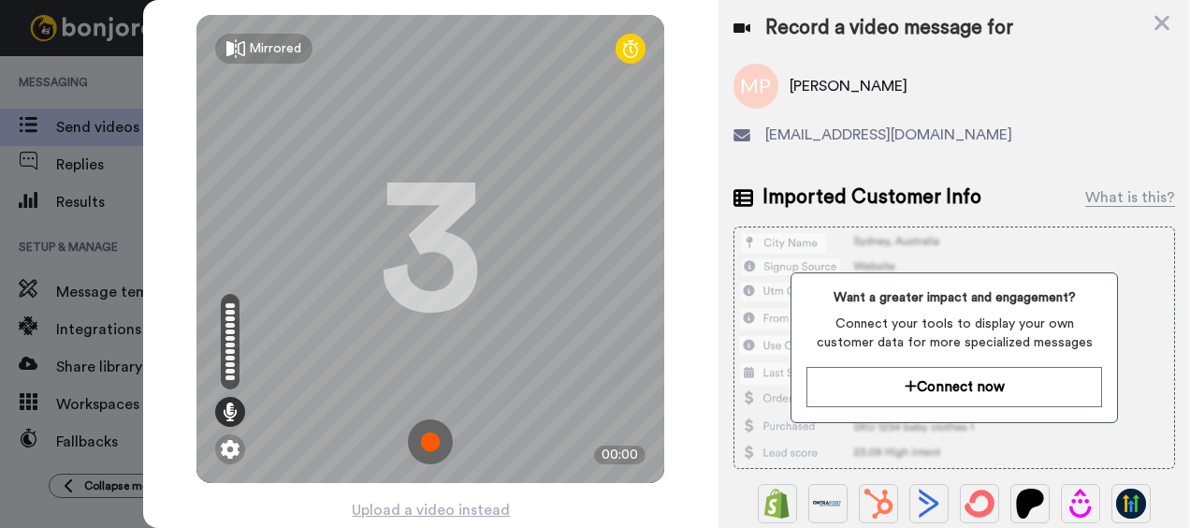
click at [419, 431] on img at bounding box center [430, 441] width 45 height 45
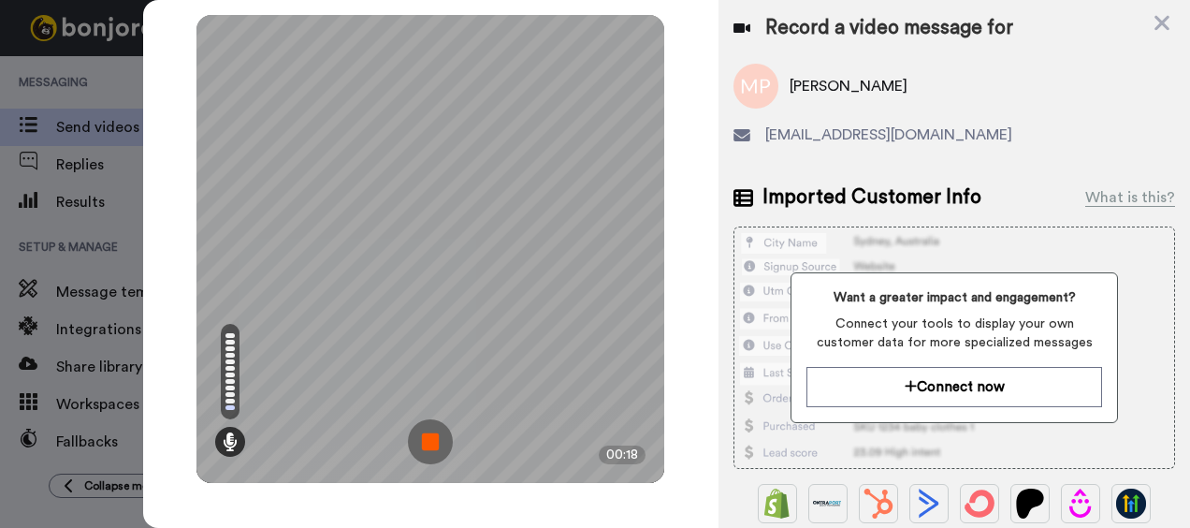
click at [419, 444] on img at bounding box center [430, 441] width 45 height 45
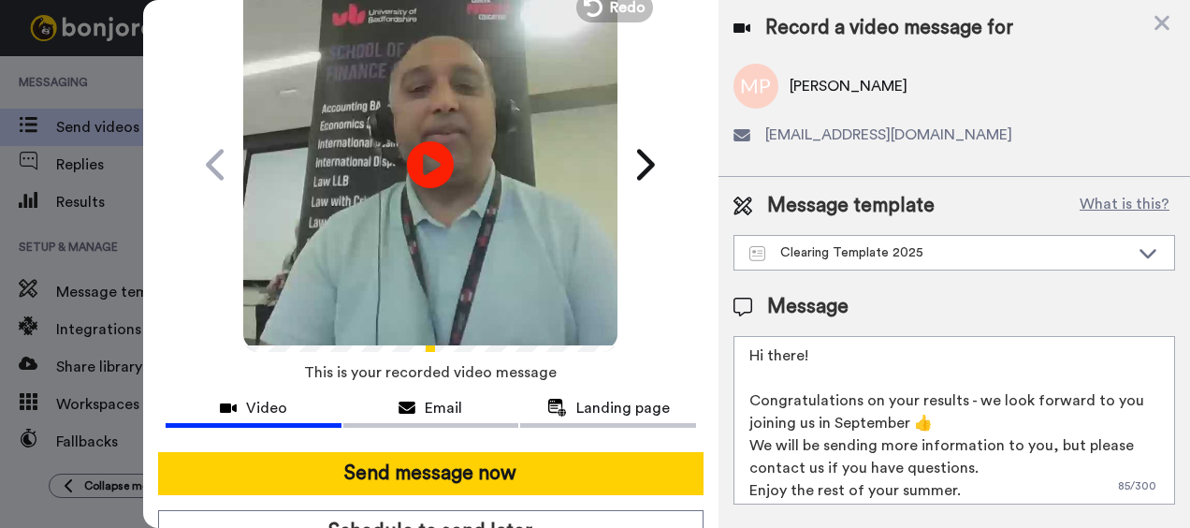
scroll to position [178, 0]
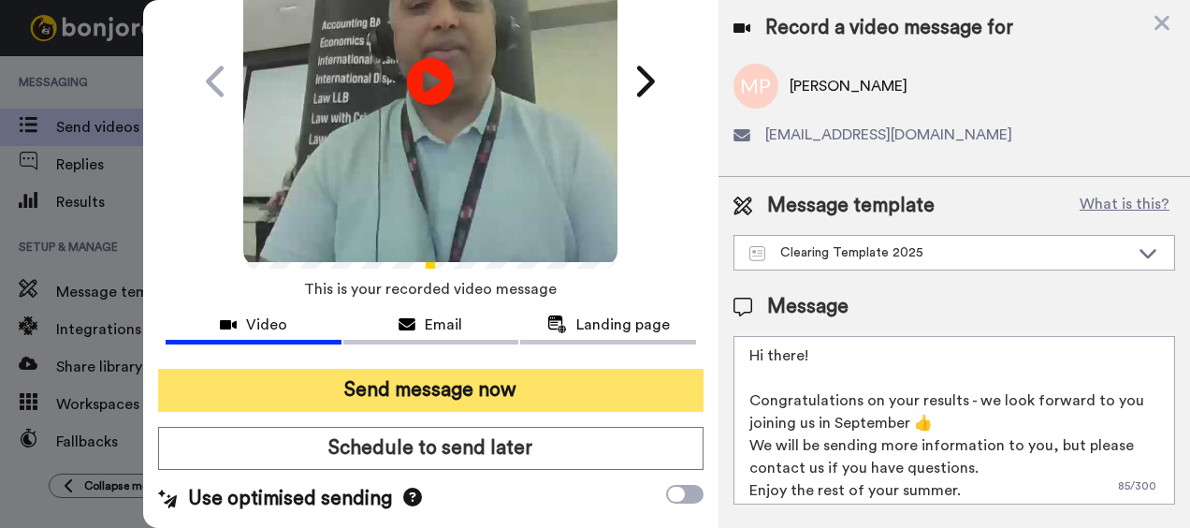
click at [460, 386] on button "Send message now" at bounding box center [431, 390] width 547 height 43
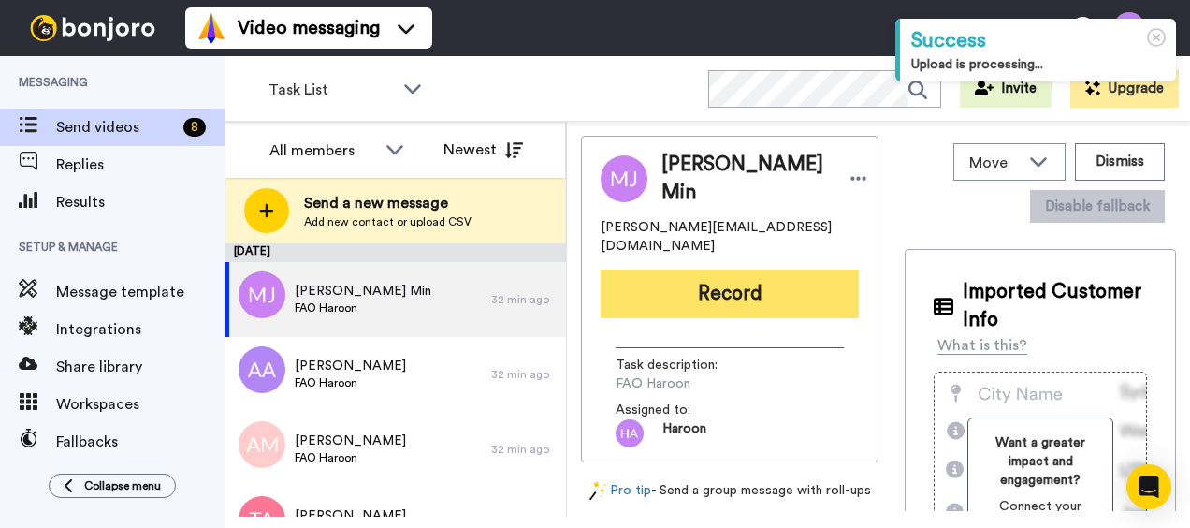
click at [718, 280] on button "Record" at bounding box center [730, 294] width 258 height 49
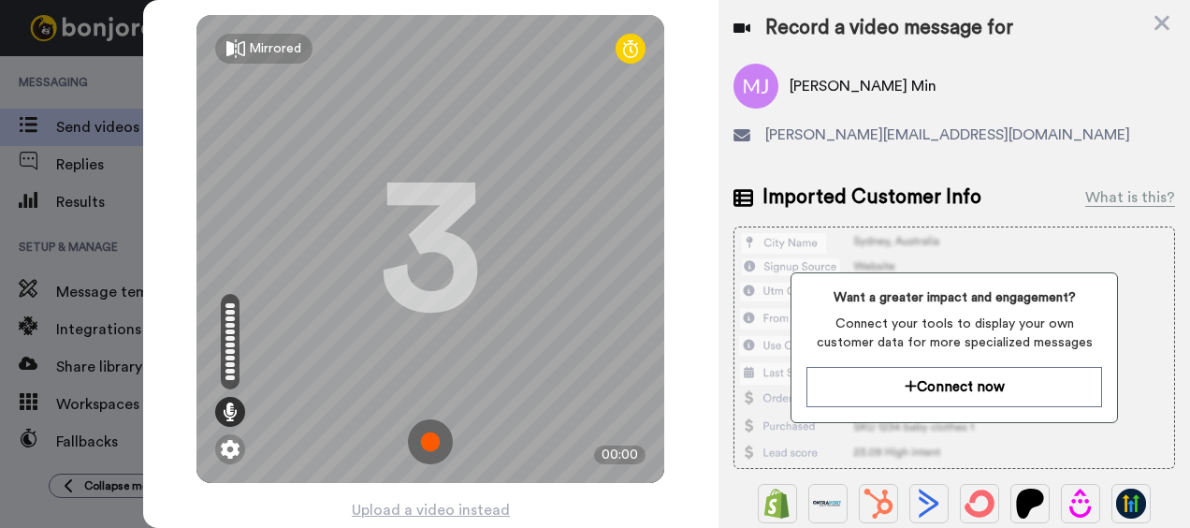
click at [425, 440] on img at bounding box center [430, 441] width 45 height 45
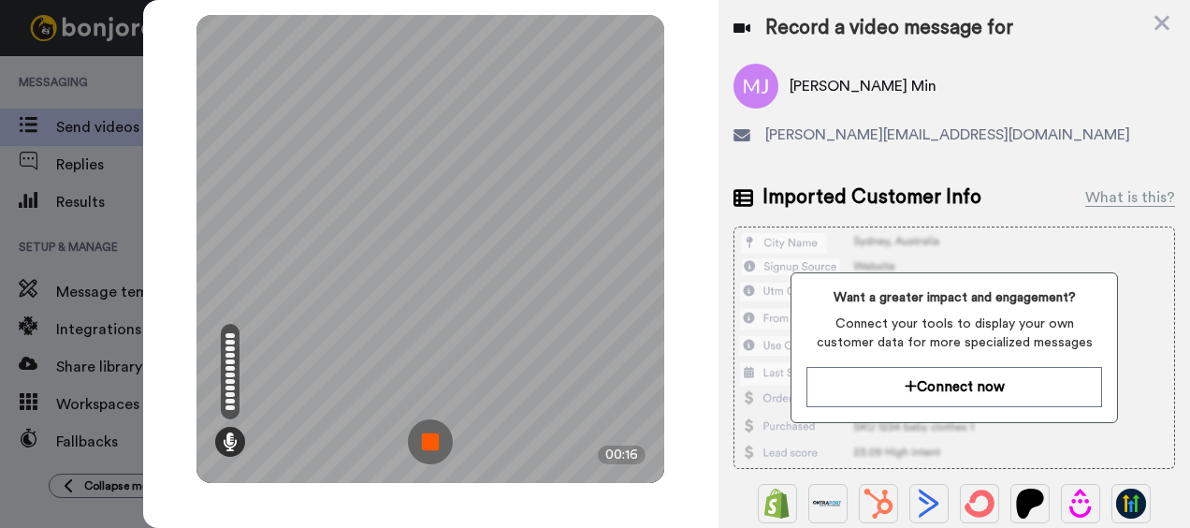
click at [448, 446] on img at bounding box center [430, 441] width 45 height 45
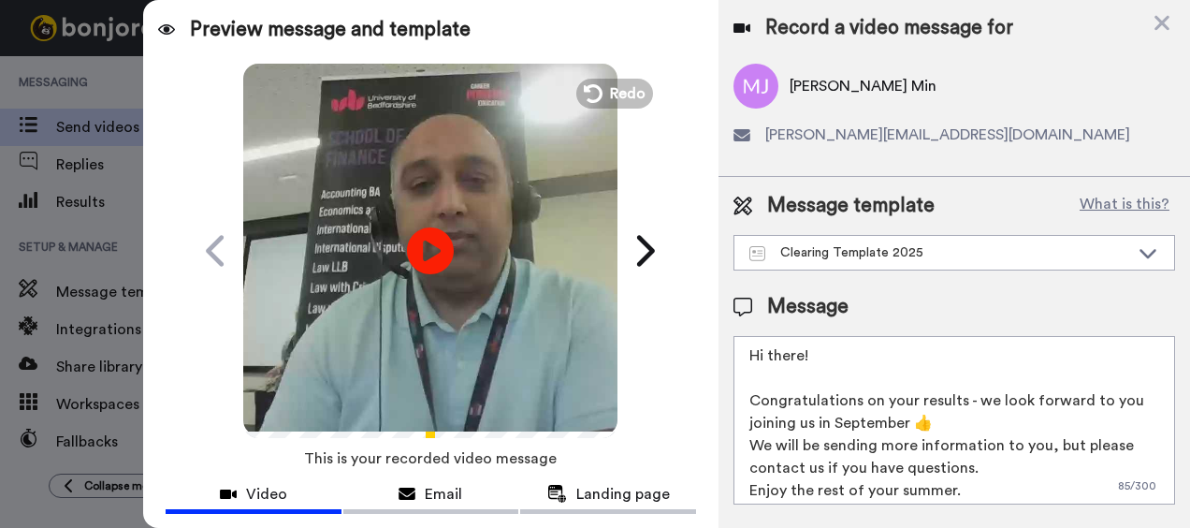
scroll to position [94, 0]
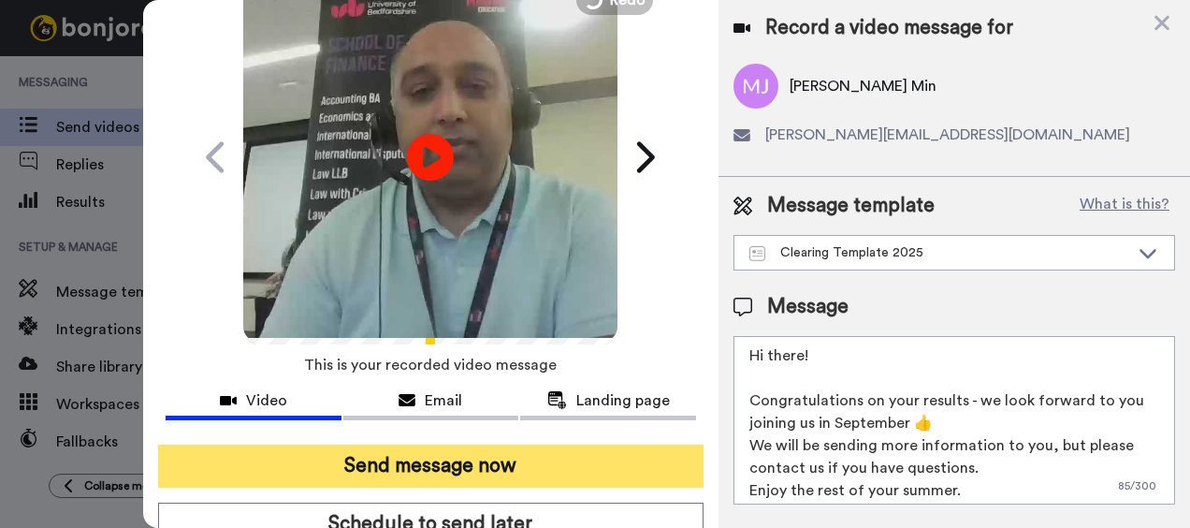
click at [444, 475] on button "Send message now" at bounding box center [431, 466] width 547 height 43
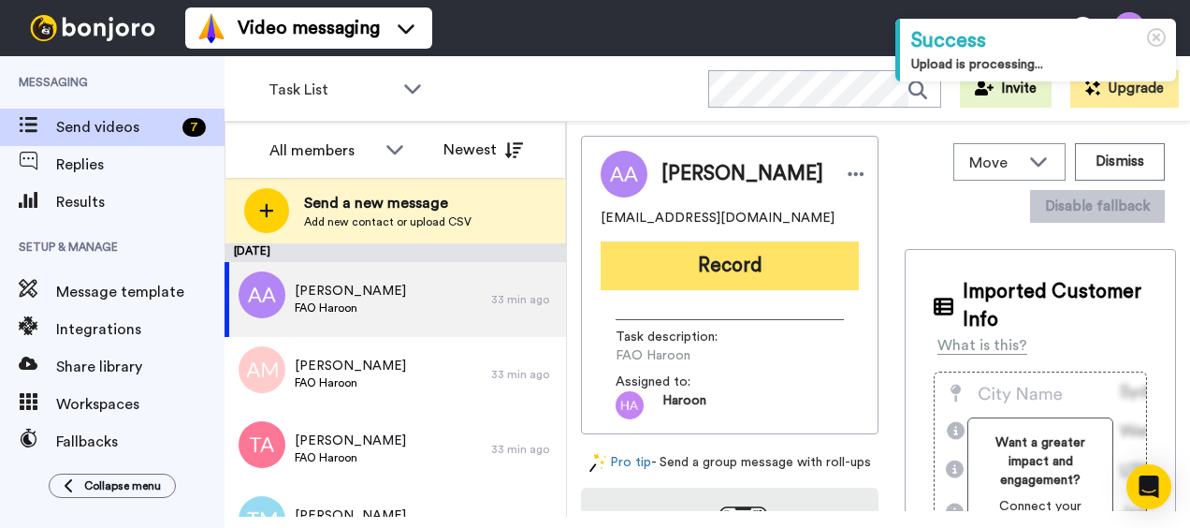
click at [698, 260] on button "Record" at bounding box center [730, 265] width 258 height 49
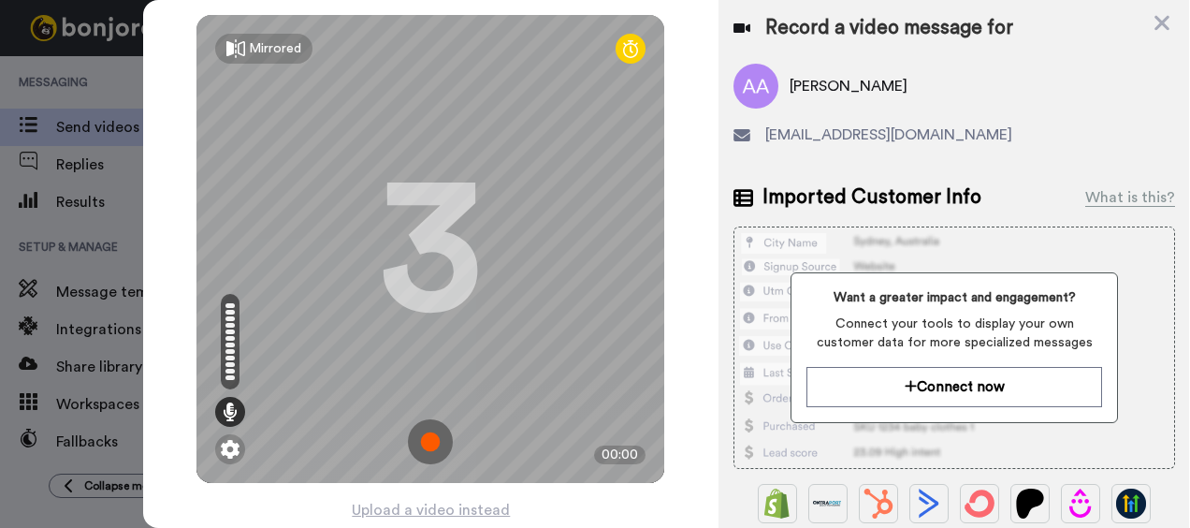
click at [438, 432] on img at bounding box center [430, 441] width 45 height 45
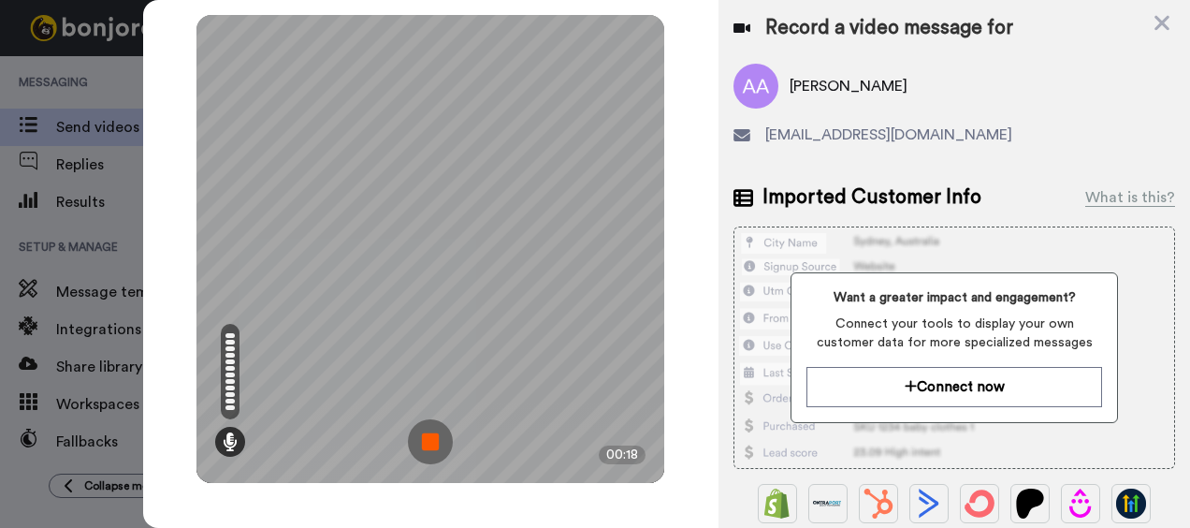
click at [443, 442] on img at bounding box center [430, 441] width 45 height 45
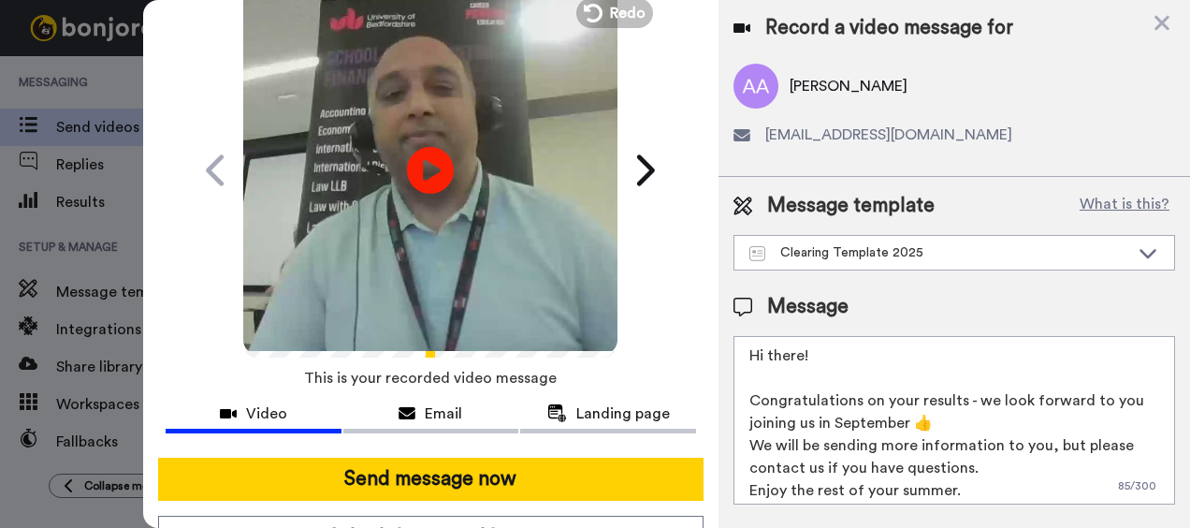
scroll to position [178, 0]
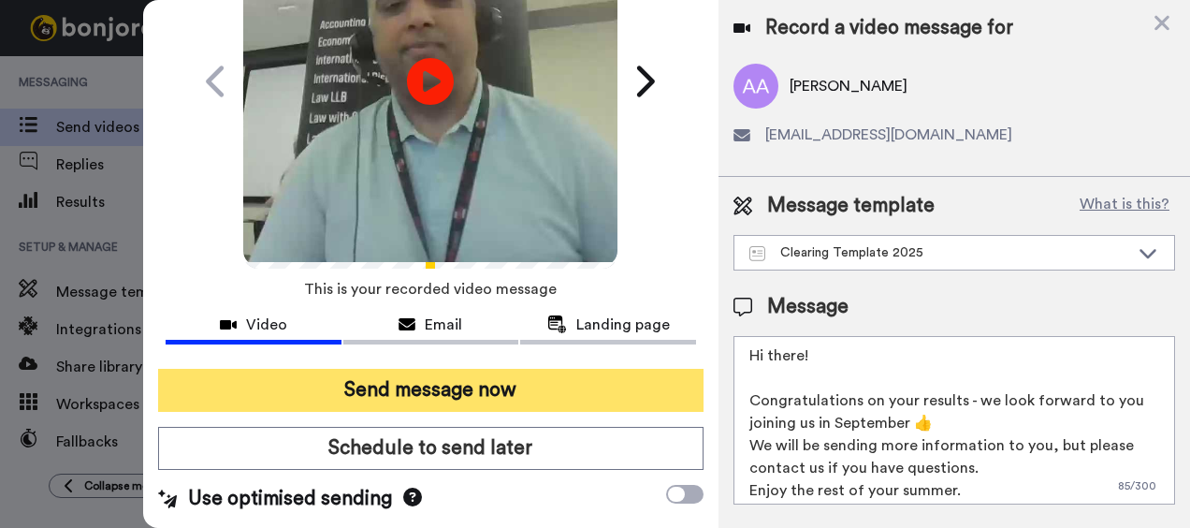
click at [429, 381] on button "Send message now" at bounding box center [431, 390] width 547 height 43
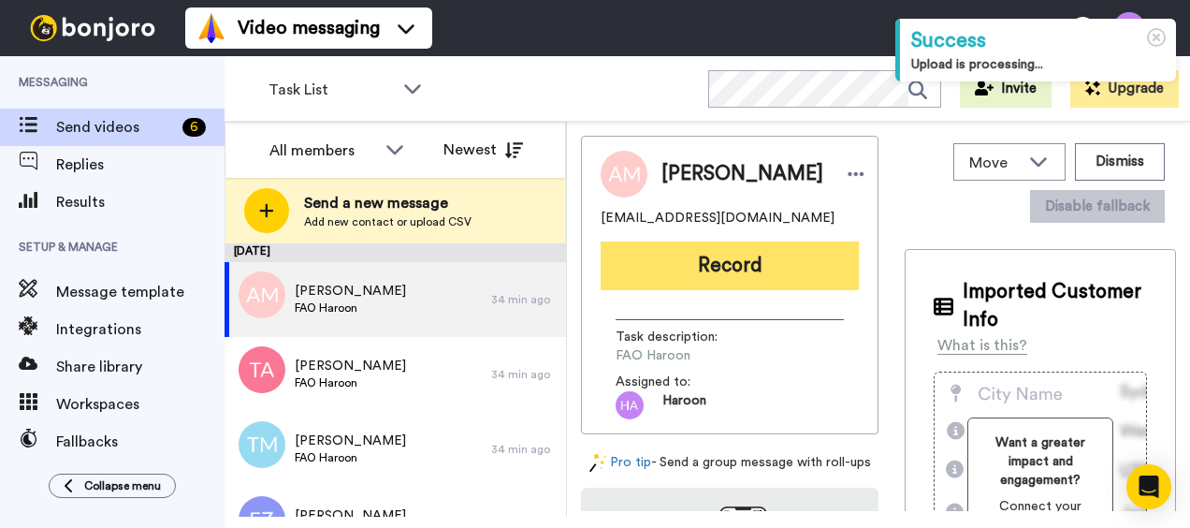
click at [721, 279] on button "Record" at bounding box center [730, 265] width 258 height 49
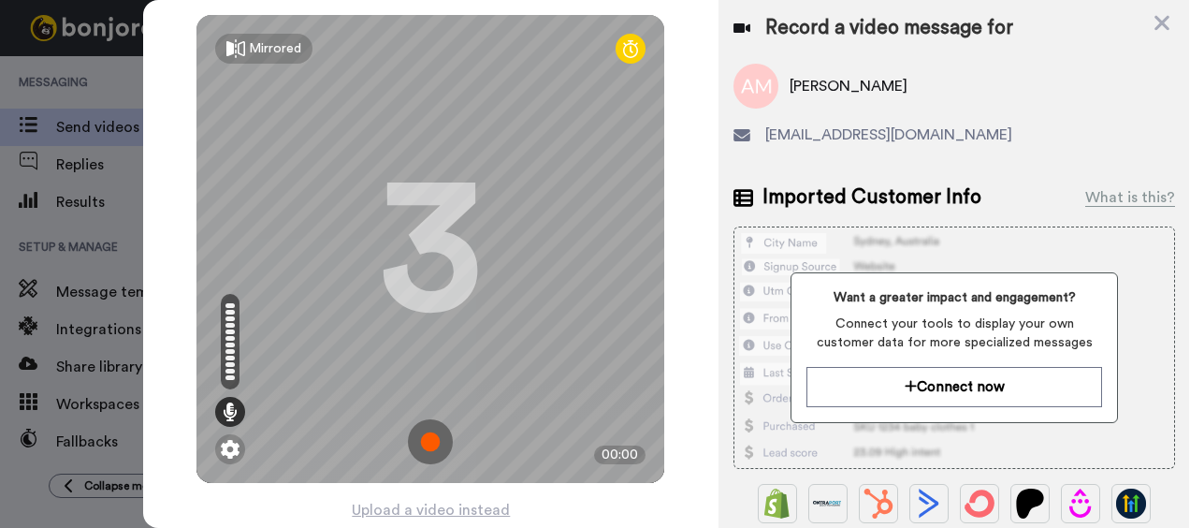
click at [421, 451] on img at bounding box center [430, 441] width 45 height 45
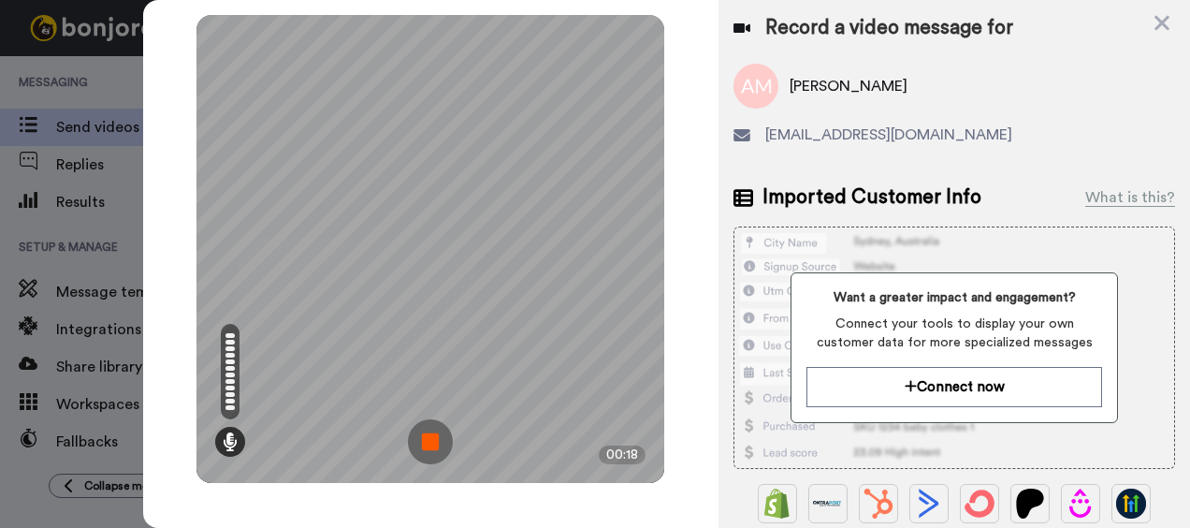
click at [432, 445] on img at bounding box center [430, 441] width 45 height 45
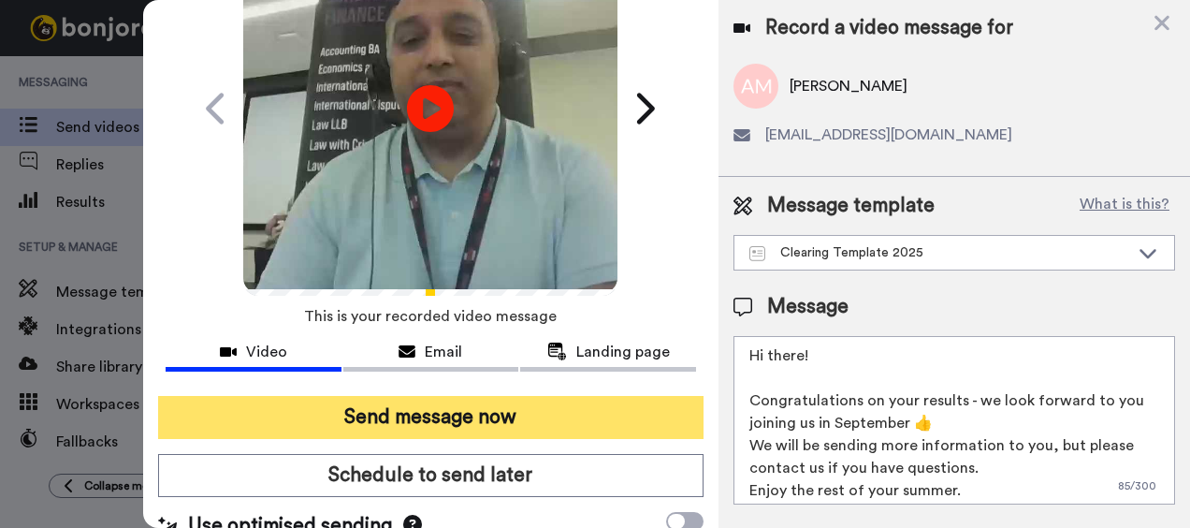
scroll to position [178, 0]
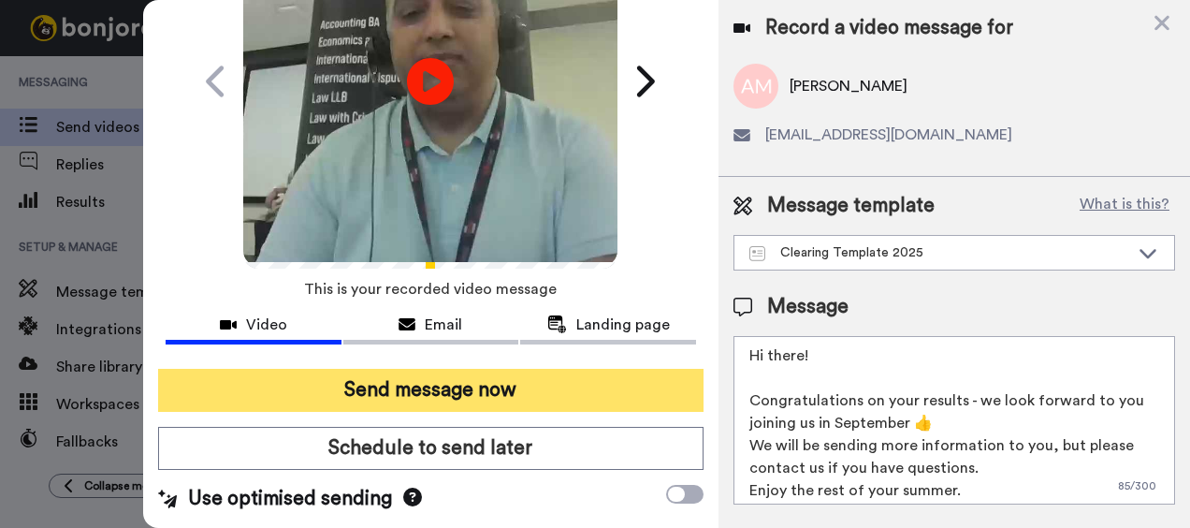
click at [412, 376] on button "Send message now" at bounding box center [431, 390] width 547 height 43
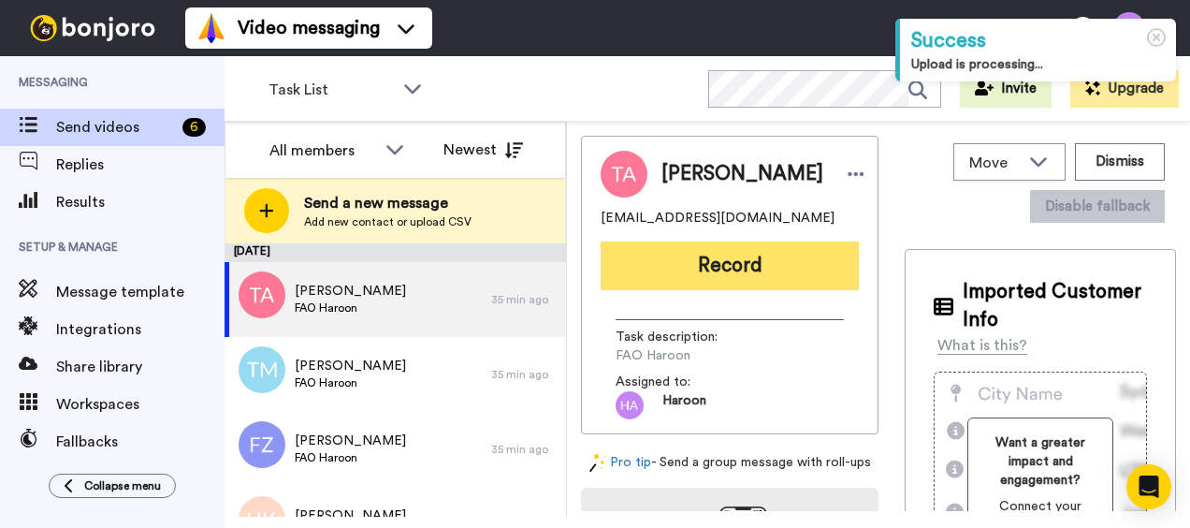
click at [663, 263] on button "Record" at bounding box center [730, 265] width 258 height 49
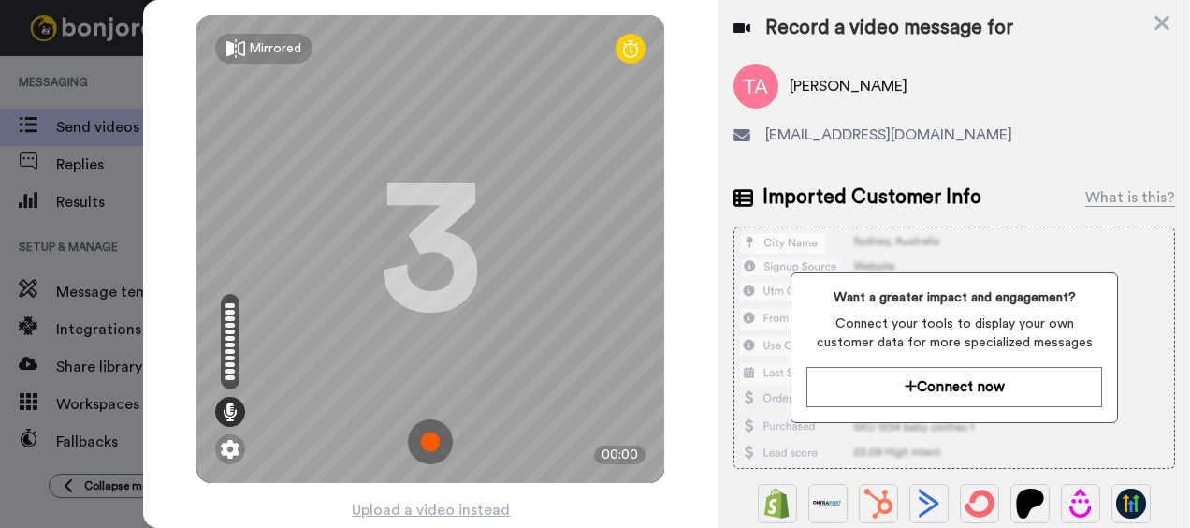
click at [423, 431] on img at bounding box center [430, 441] width 45 height 45
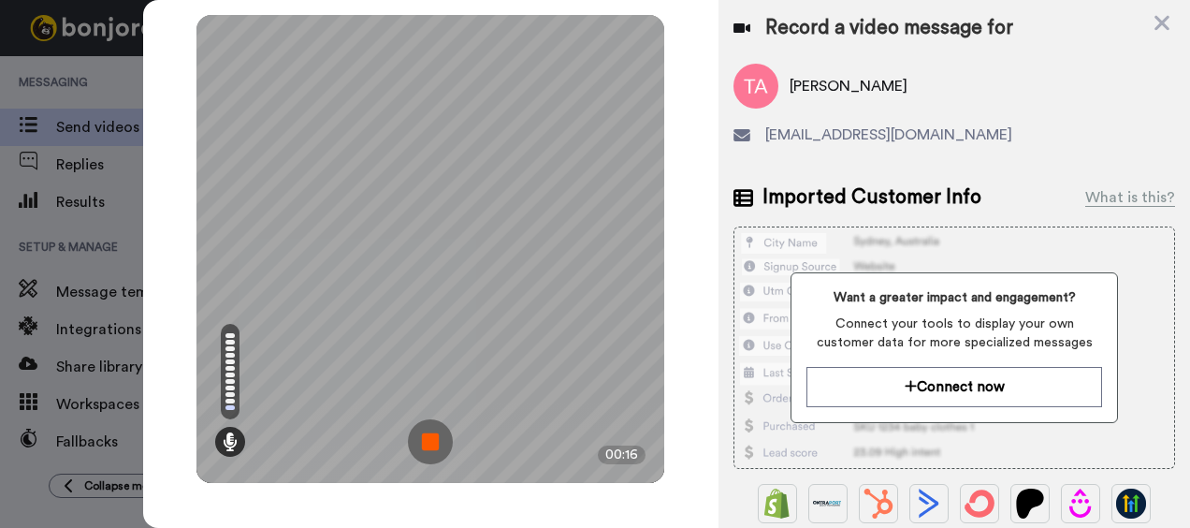
click at [432, 431] on img at bounding box center [430, 441] width 45 height 45
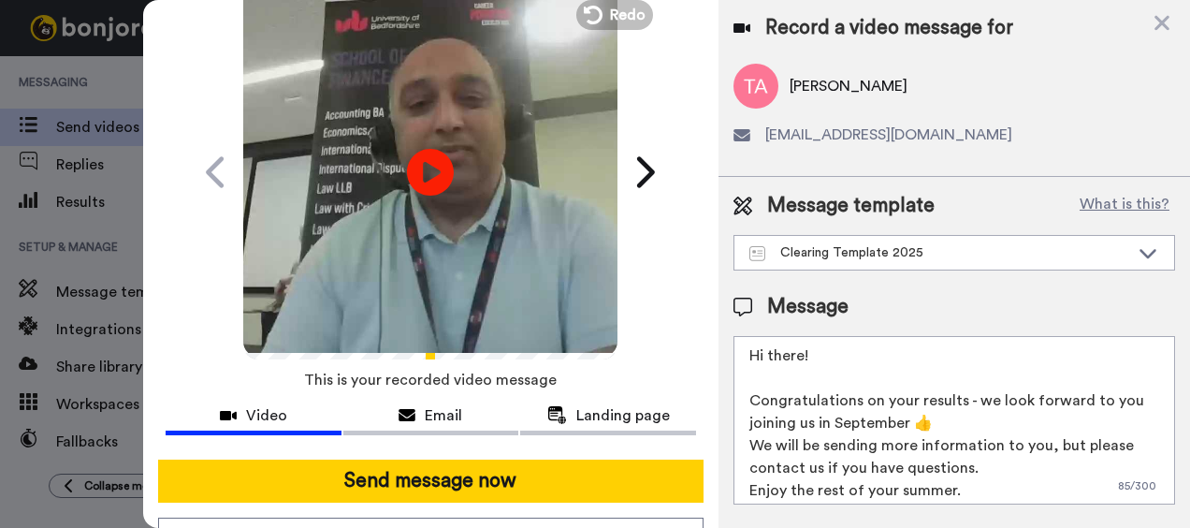
scroll to position [94, 0]
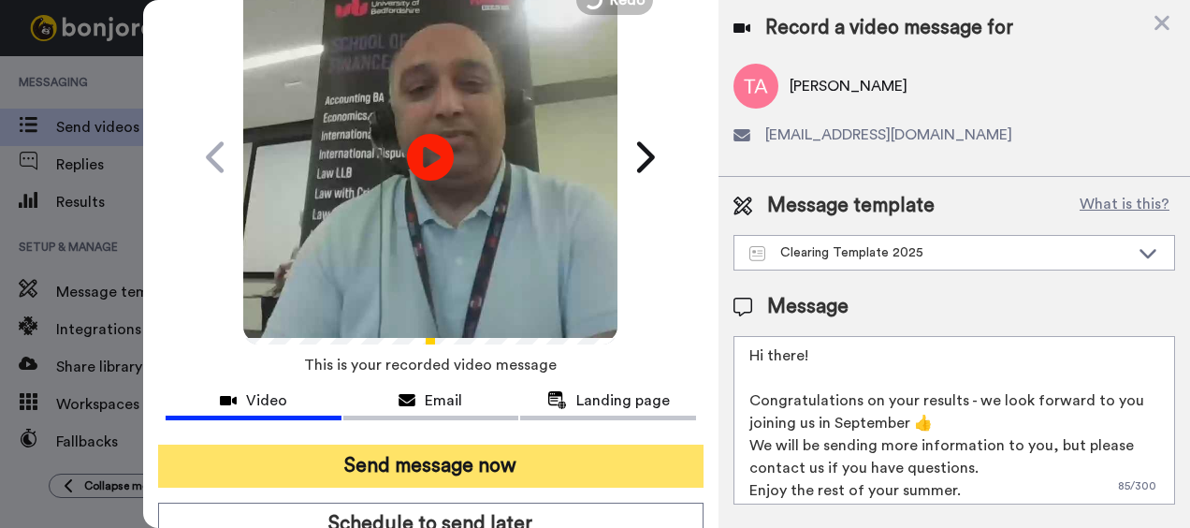
click at [455, 453] on button "Send message now" at bounding box center [431, 466] width 547 height 43
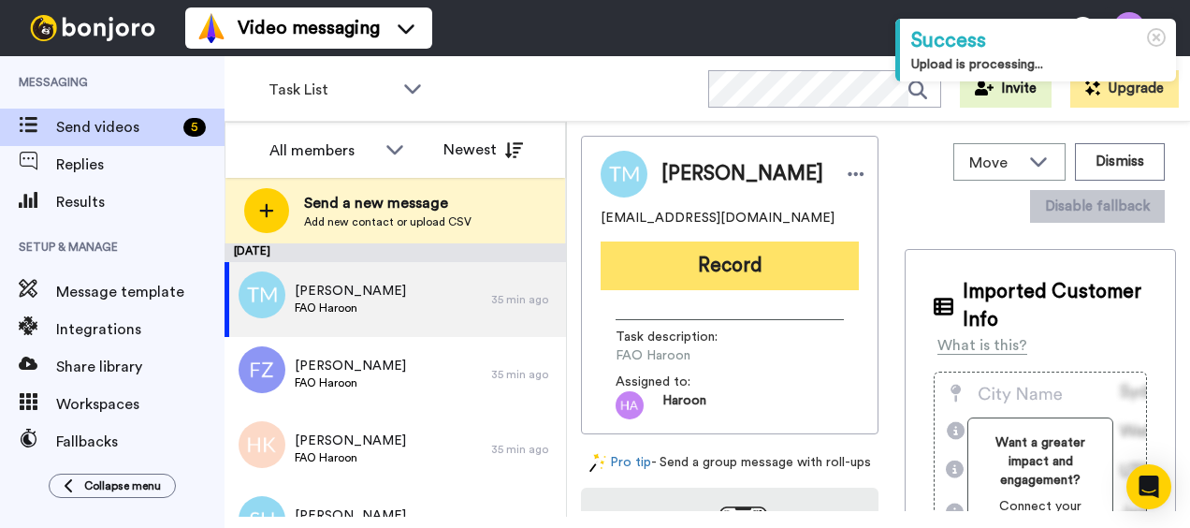
click at [671, 268] on button "Record" at bounding box center [730, 265] width 258 height 49
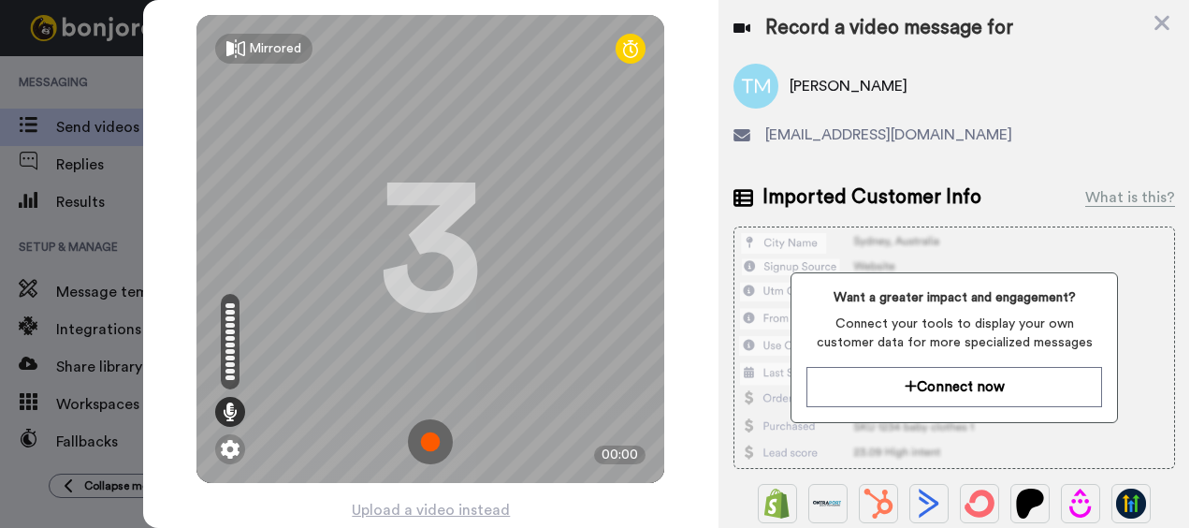
click at [431, 449] on img at bounding box center [430, 441] width 45 height 45
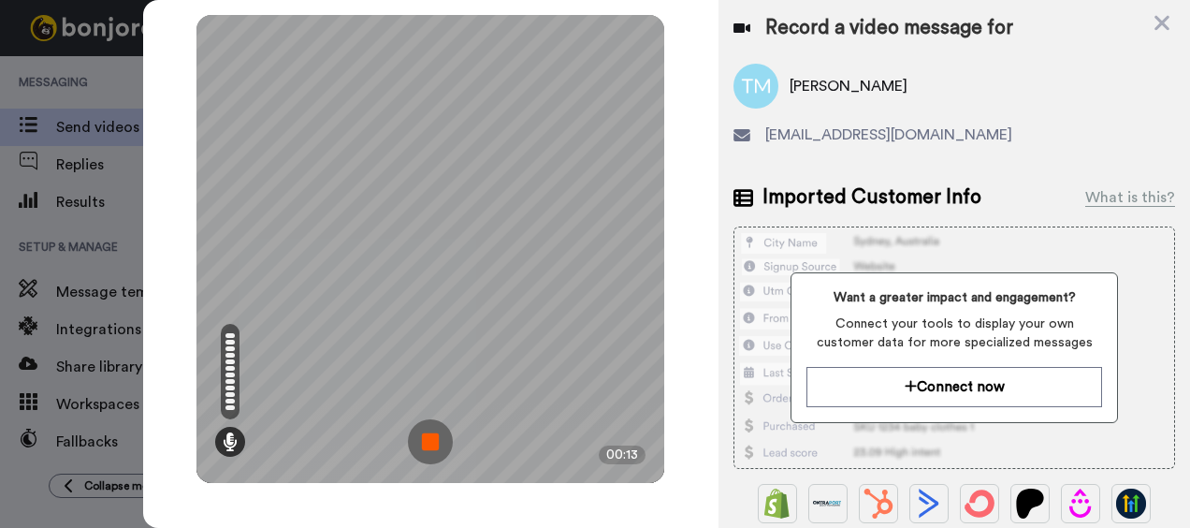
click at [440, 431] on img at bounding box center [430, 441] width 45 height 45
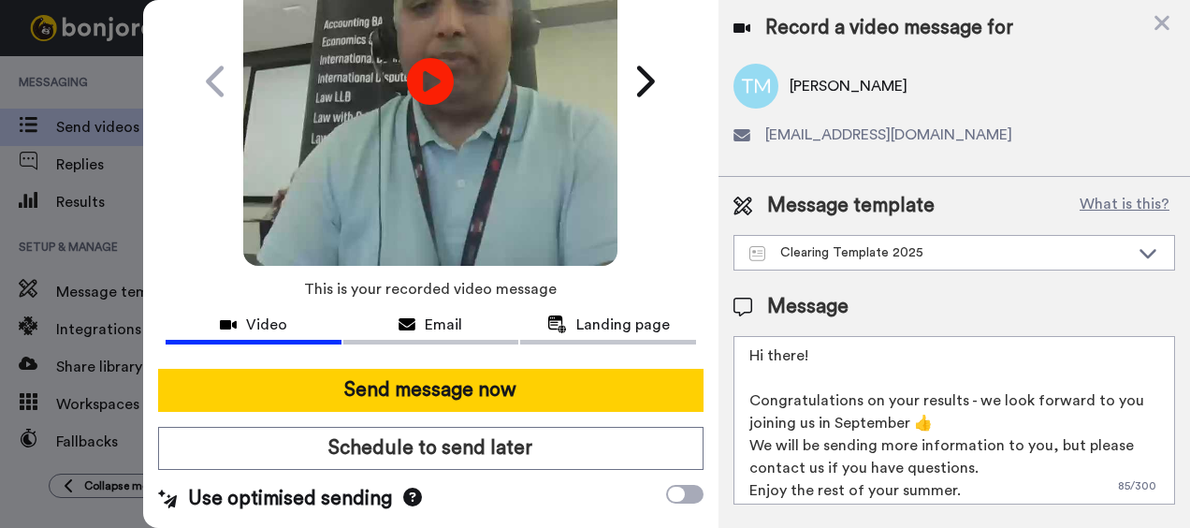
scroll to position [178, 0]
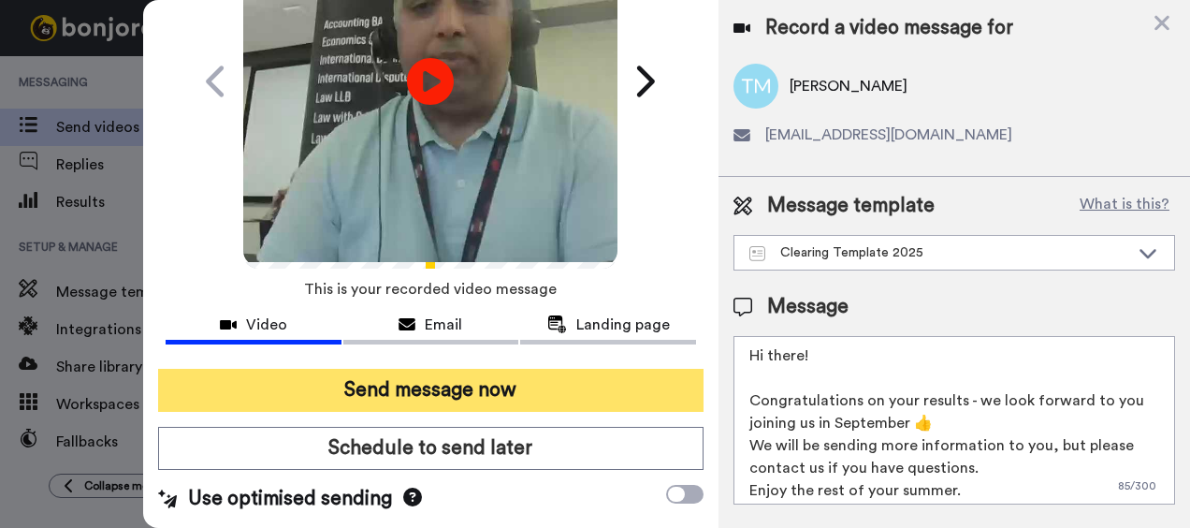
click at [389, 401] on button "Send message now" at bounding box center [431, 390] width 547 height 43
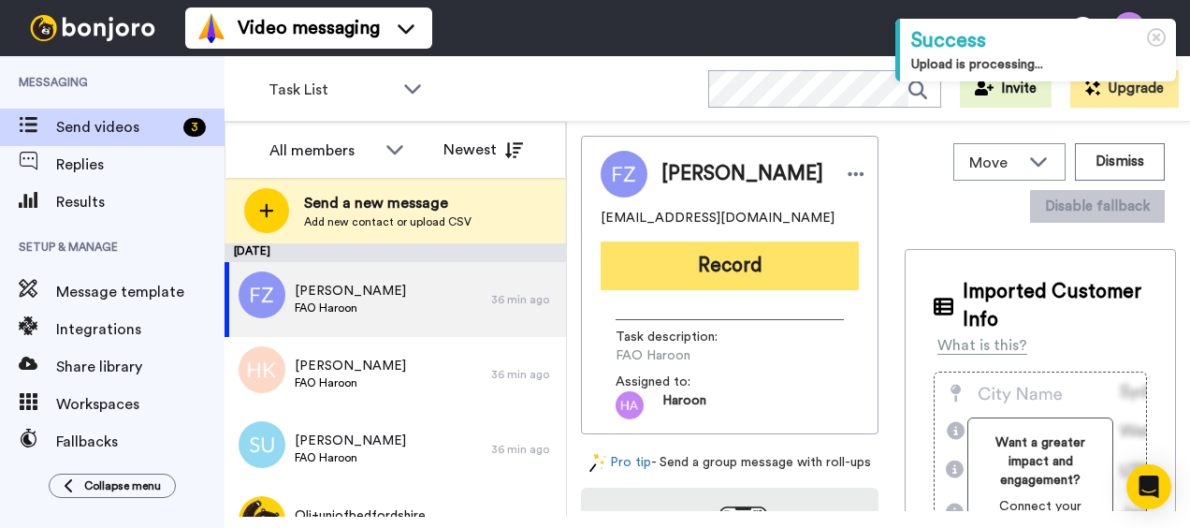
click at [657, 254] on button "Record" at bounding box center [730, 265] width 258 height 49
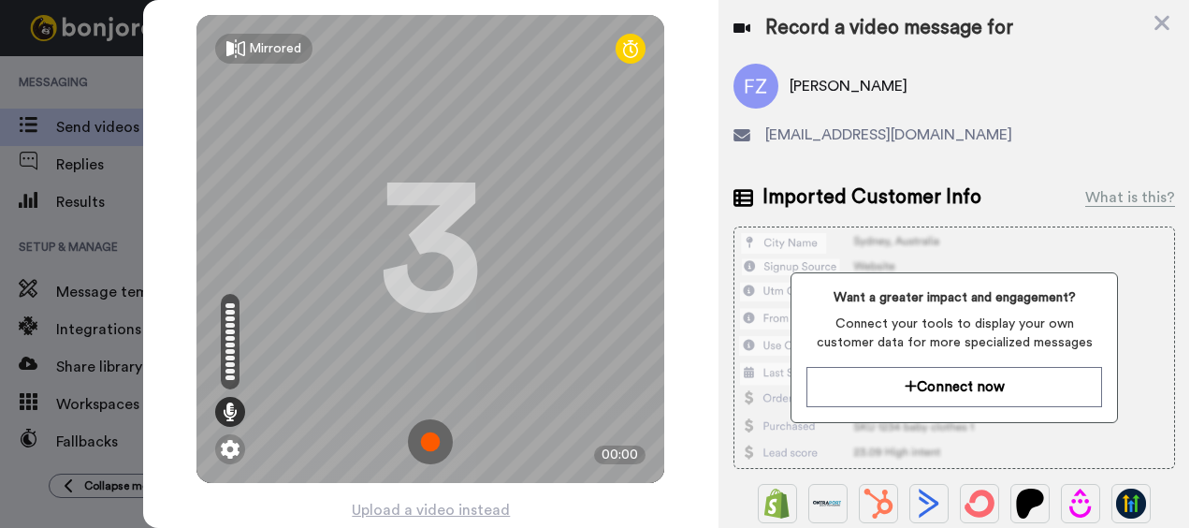
click at [420, 439] on img at bounding box center [430, 441] width 45 height 45
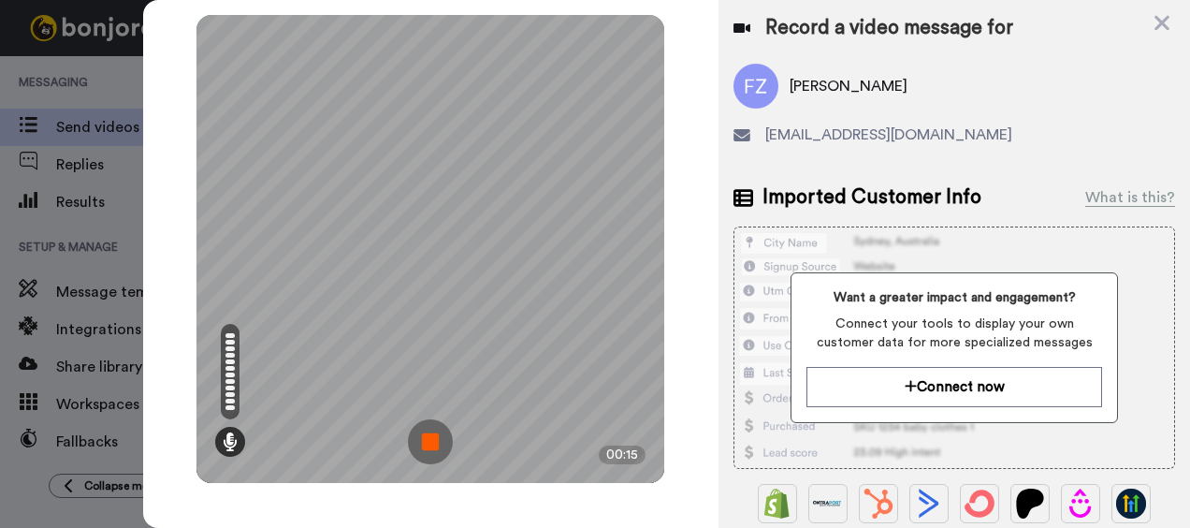
click at [409, 459] on img at bounding box center [430, 441] width 45 height 45
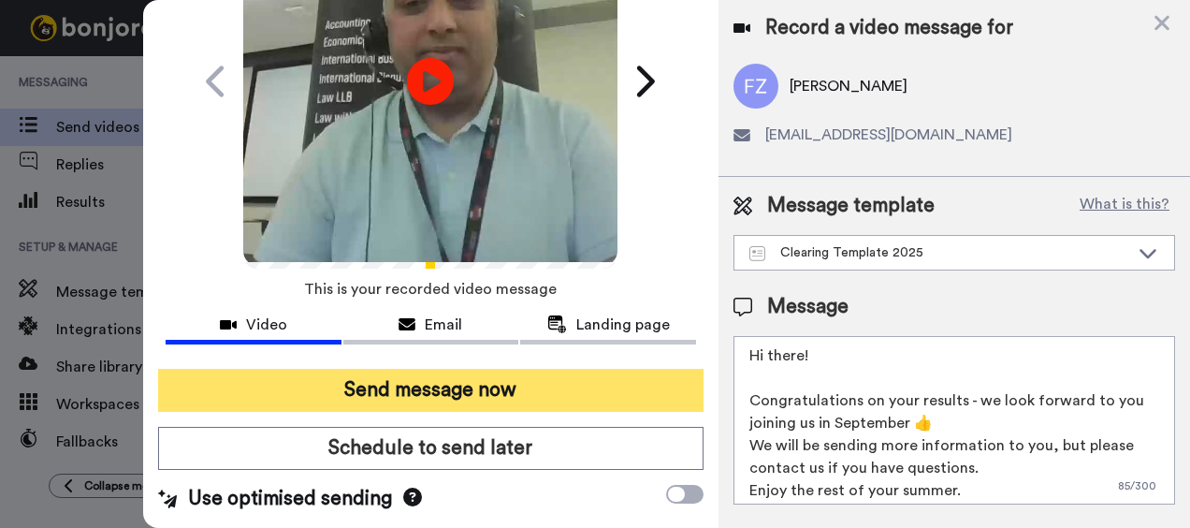
scroll to position [178, 0]
click at [404, 369] on button "Send message now" at bounding box center [431, 390] width 547 height 43
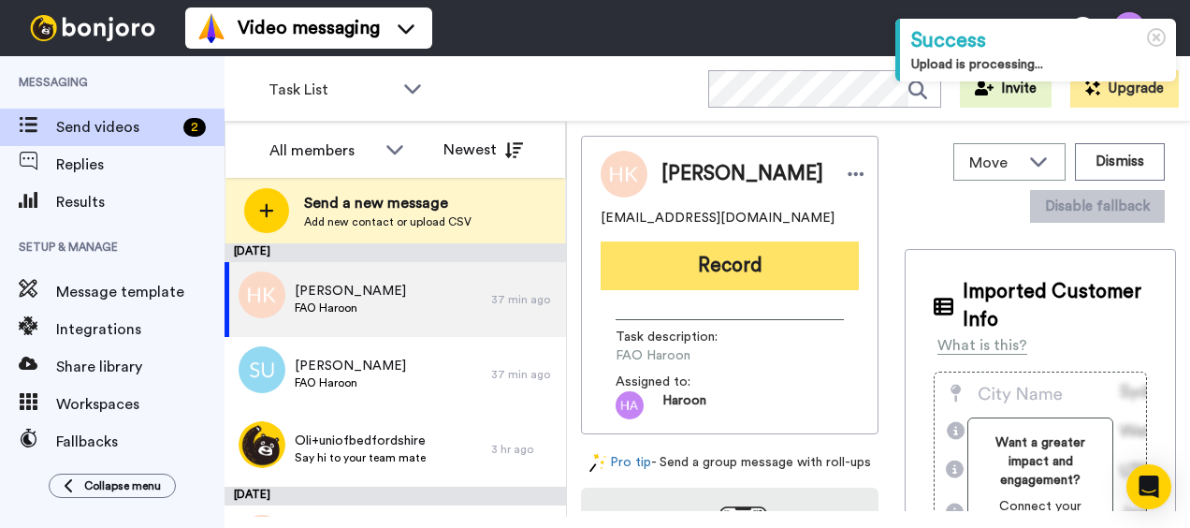
click at [723, 266] on button "Record" at bounding box center [730, 265] width 258 height 49
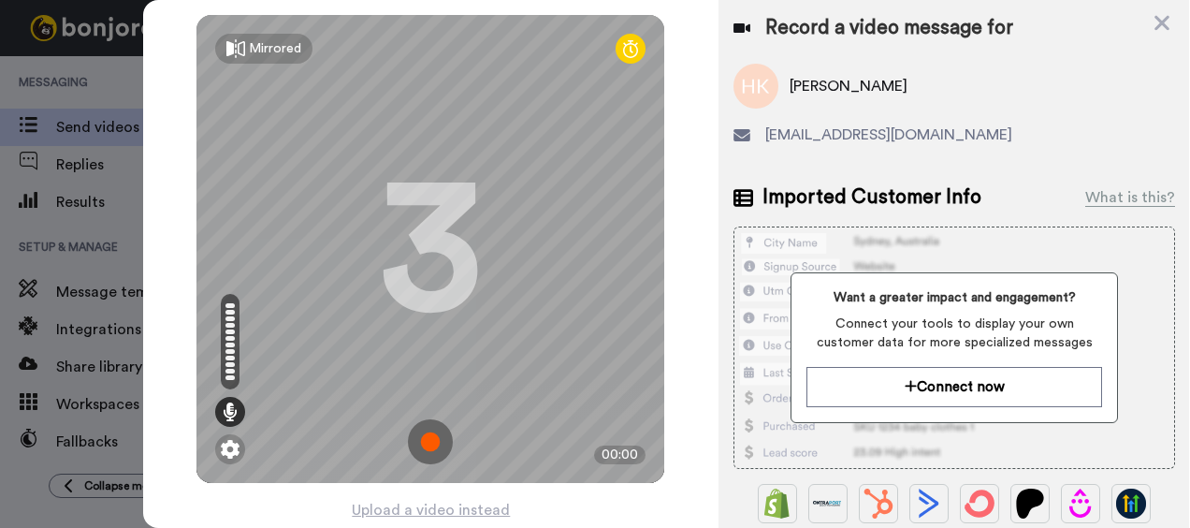
click at [417, 443] on img at bounding box center [430, 441] width 45 height 45
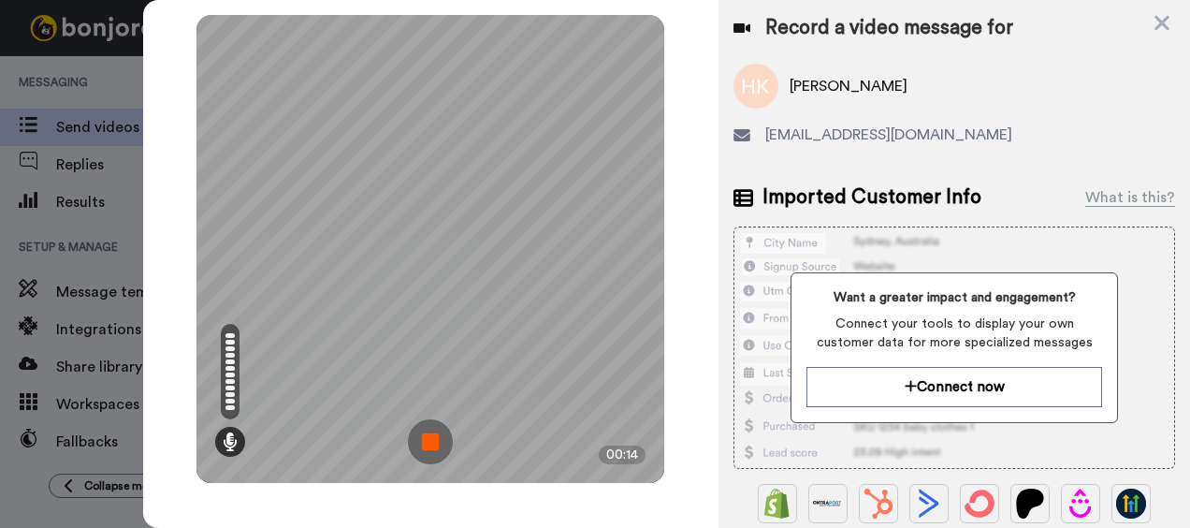
click at [432, 439] on img at bounding box center [430, 441] width 45 height 45
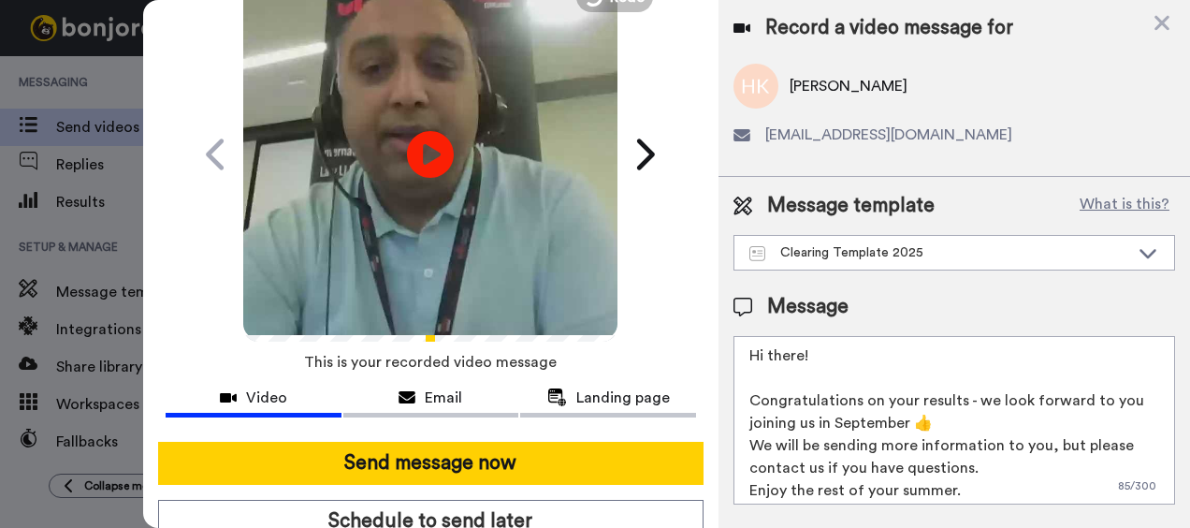
scroll to position [178, 0]
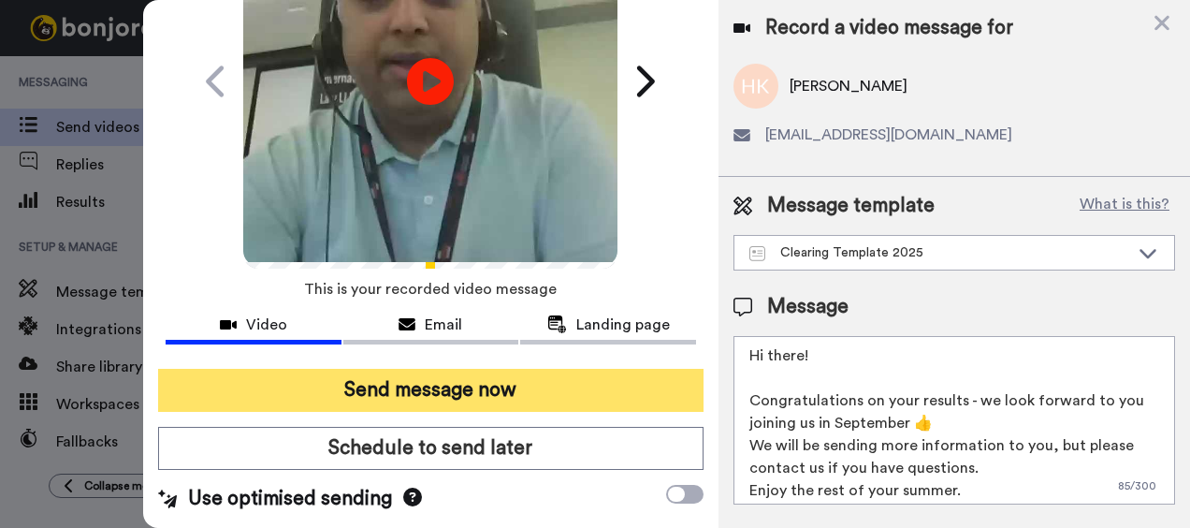
click at [509, 371] on button "Send message now" at bounding box center [431, 390] width 547 height 43
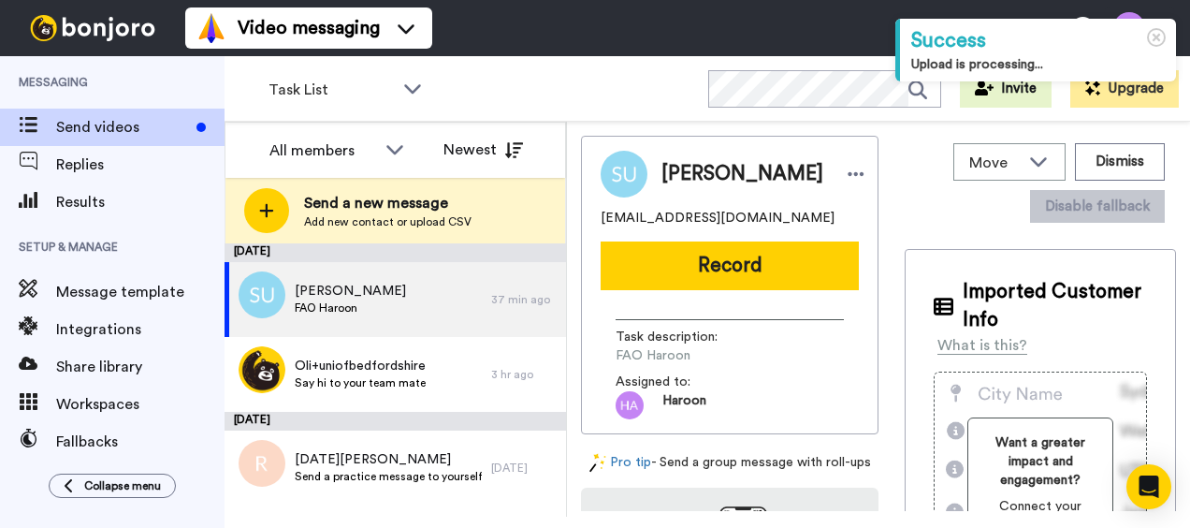
click at [684, 273] on button "Record" at bounding box center [730, 265] width 258 height 49
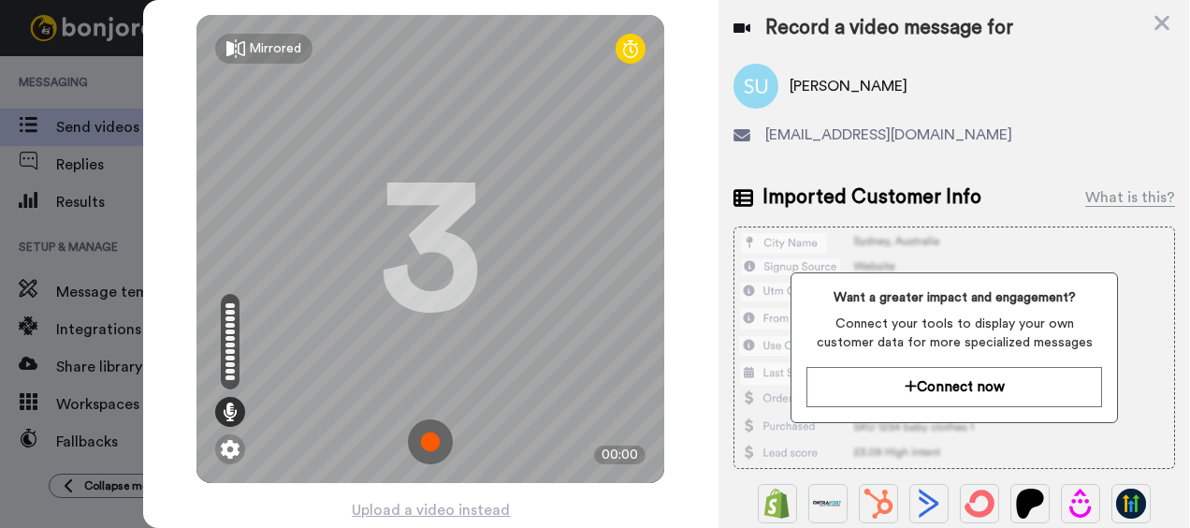
click at [436, 430] on img at bounding box center [430, 441] width 45 height 45
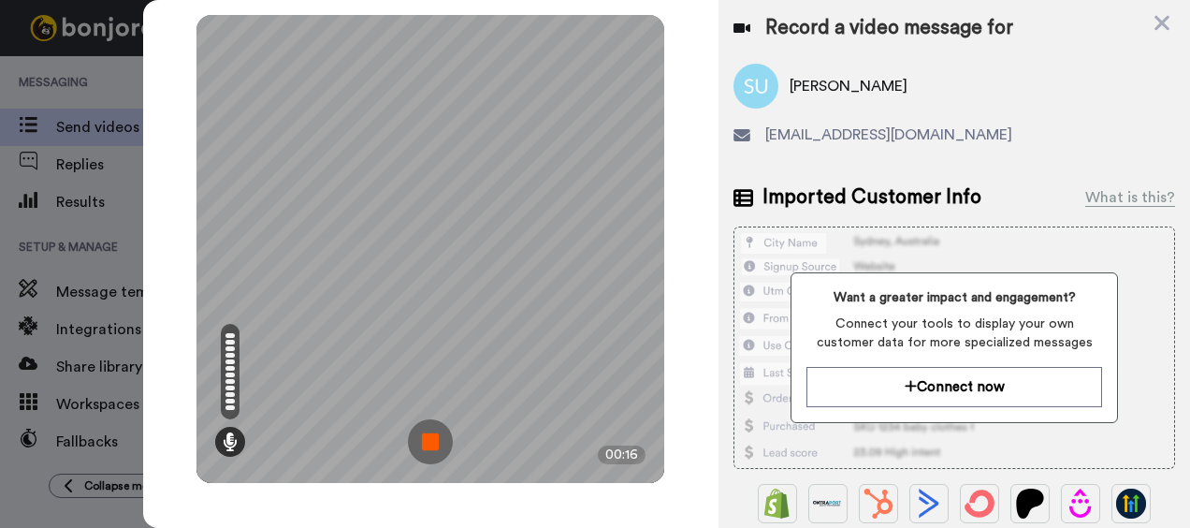
click at [431, 442] on img at bounding box center [430, 441] width 45 height 45
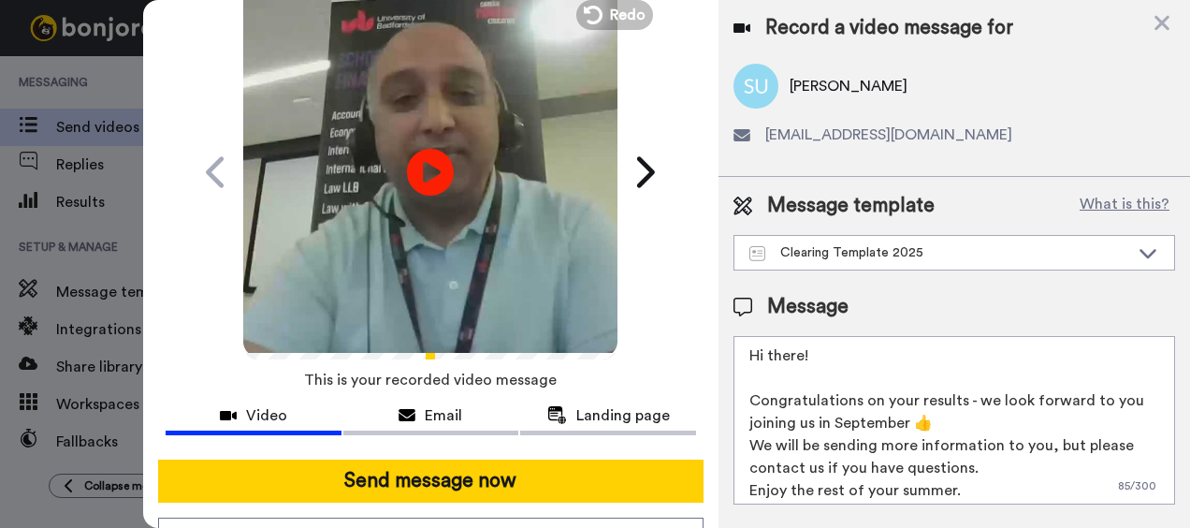
scroll to position [178, 0]
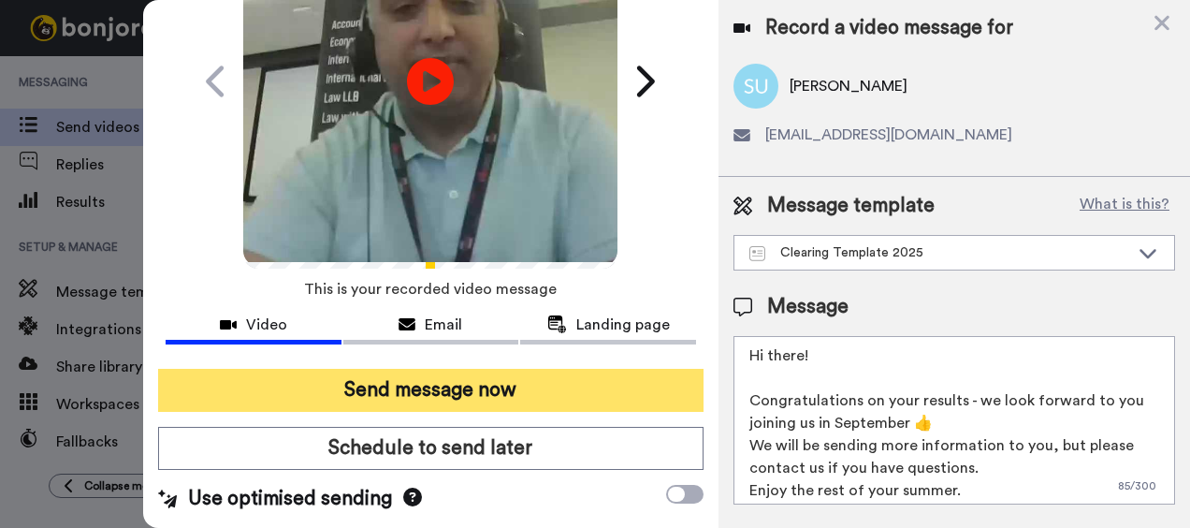
click at [397, 369] on button "Send message now" at bounding box center [431, 390] width 547 height 43
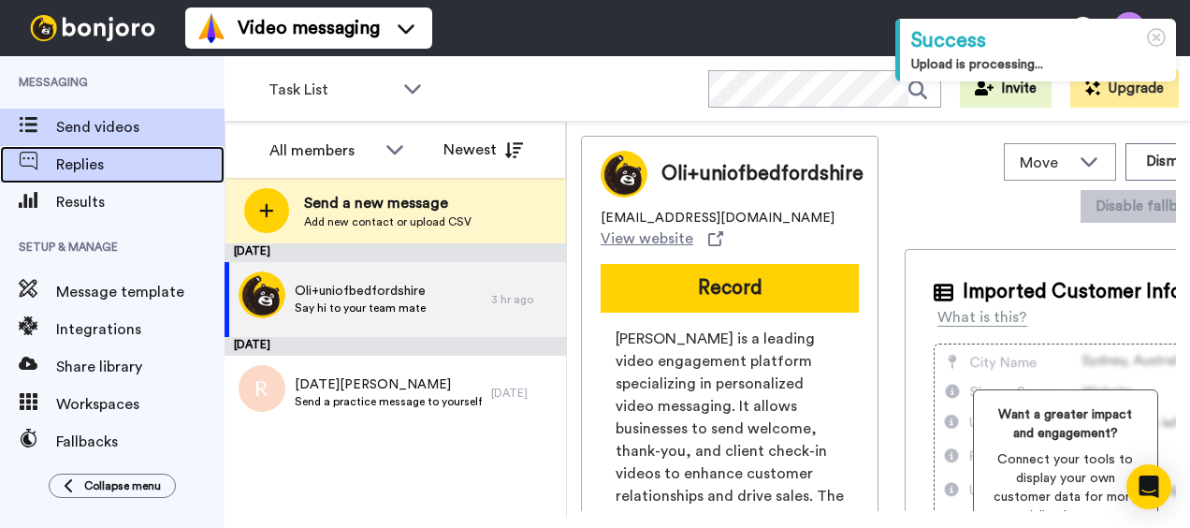
click at [106, 173] on span "Replies" at bounding box center [140, 164] width 168 height 22
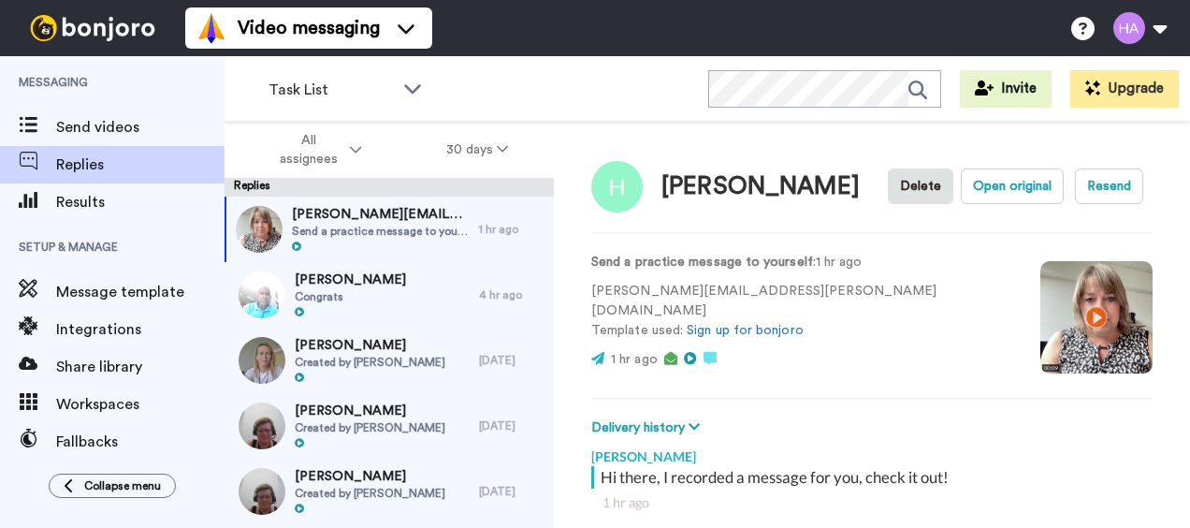
scroll to position [66, 0]
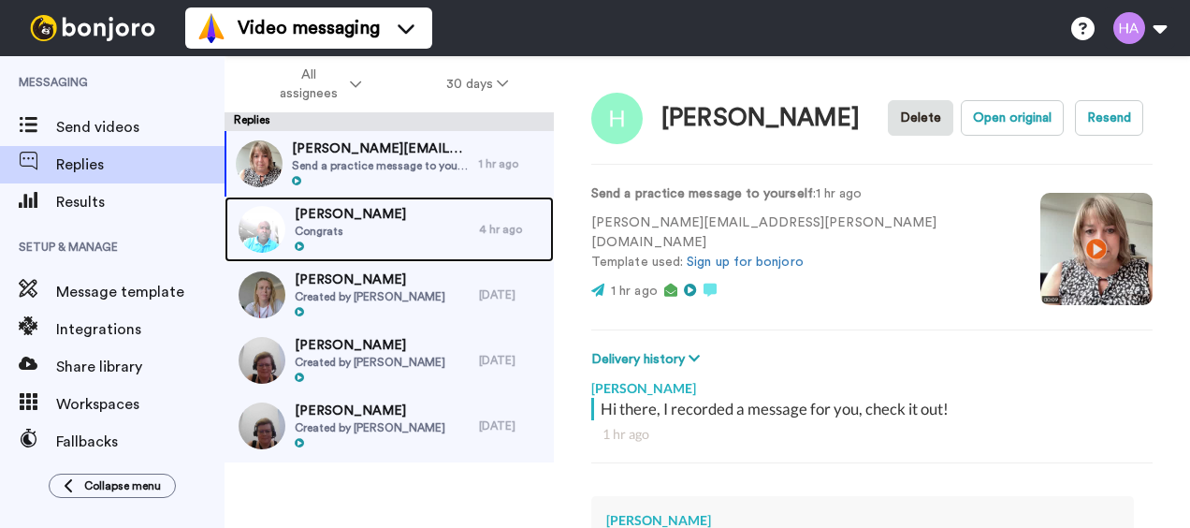
click at [361, 221] on span "Aaron Owusu" at bounding box center [350, 214] width 111 height 19
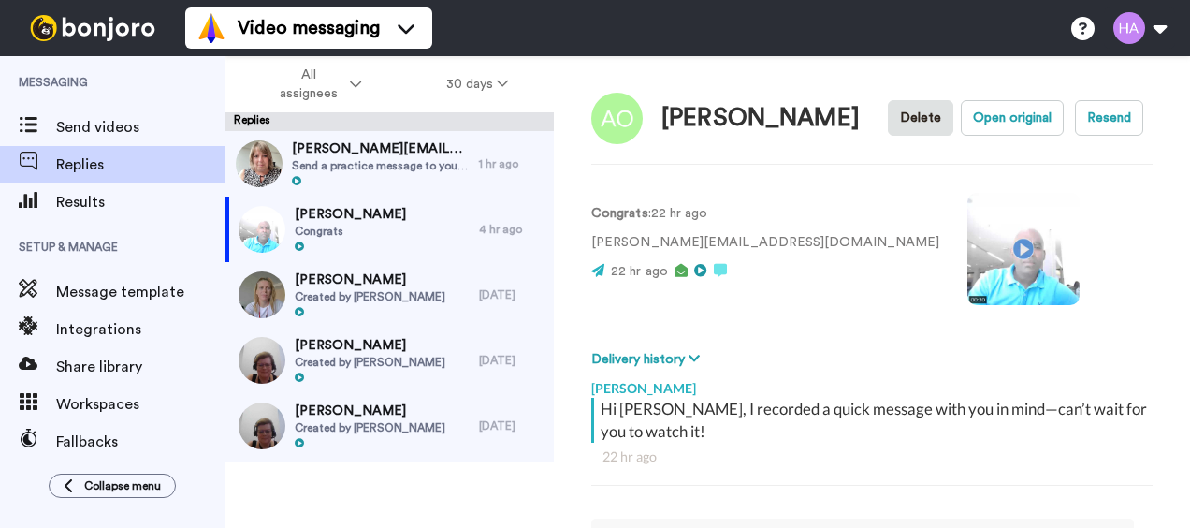
scroll to position [168, 0]
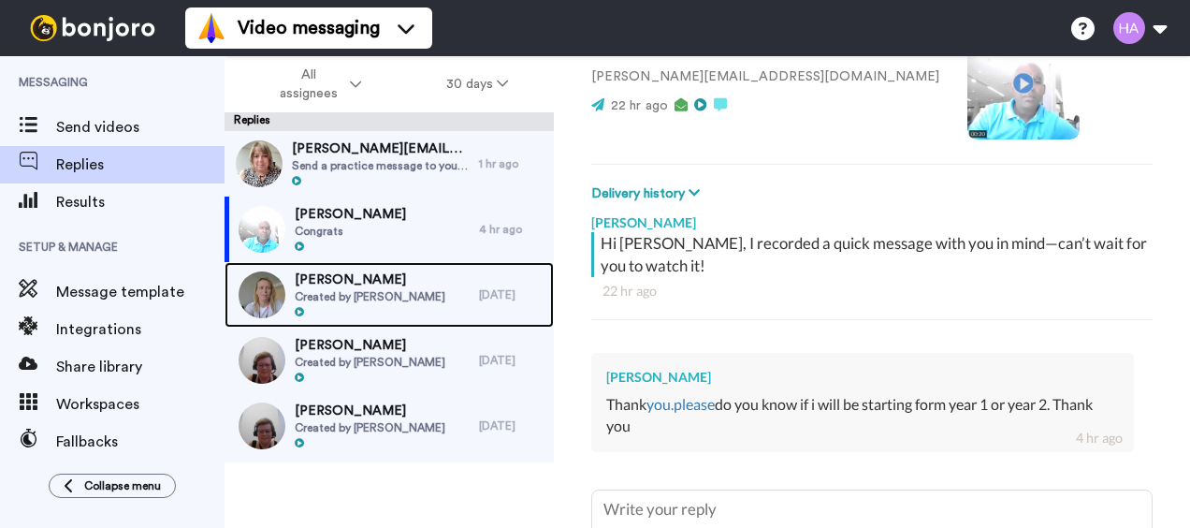
click at [372, 287] on span "Elena" at bounding box center [370, 279] width 151 height 19
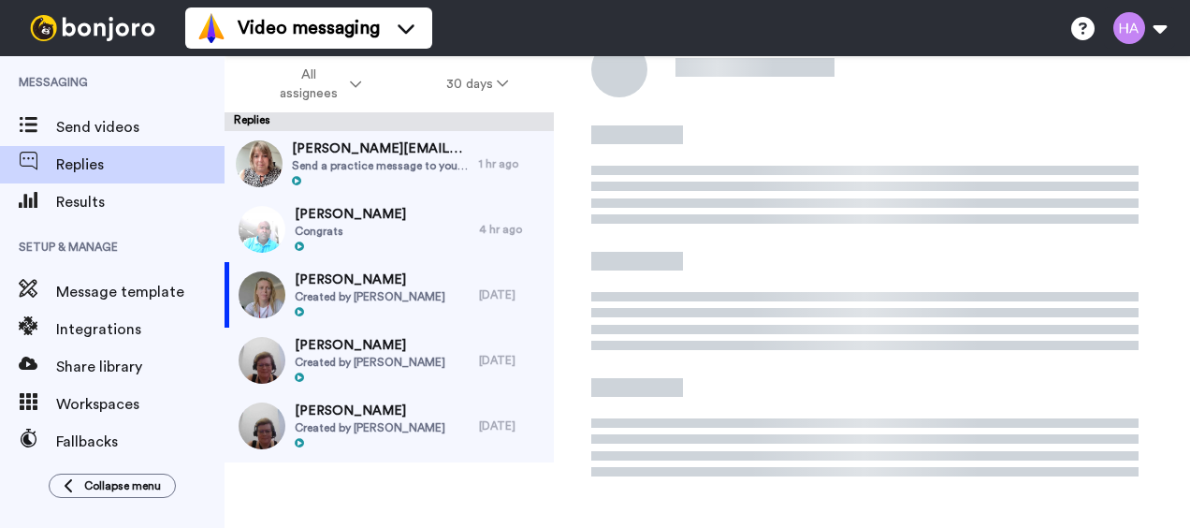
click at [378, 343] on span "Jade Farrell" at bounding box center [370, 345] width 151 height 19
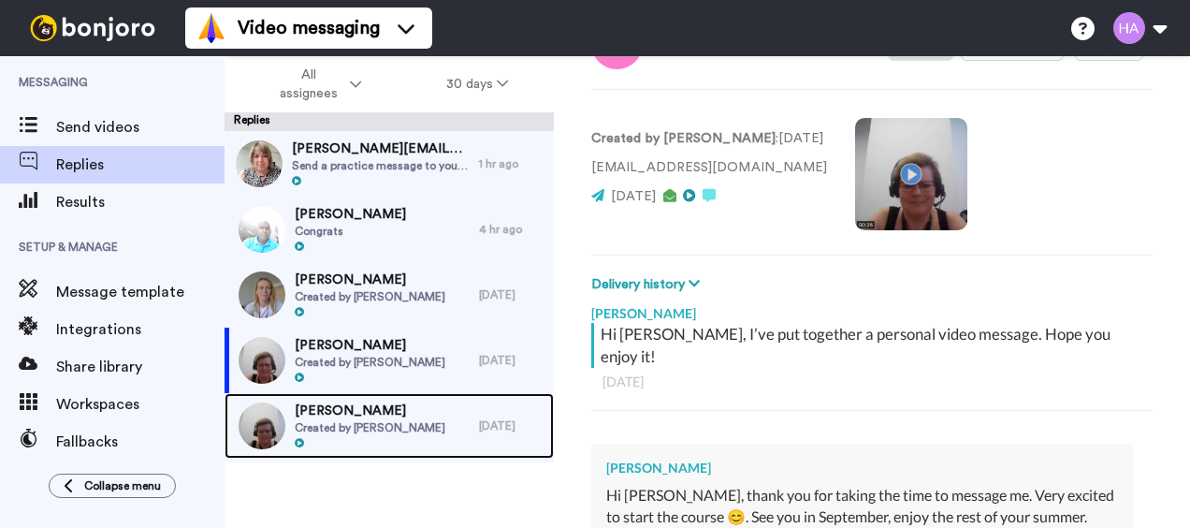
click at [349, 406] on span "Chantelle Jennifer" at bounding box center [370, 410] width 151 height 19
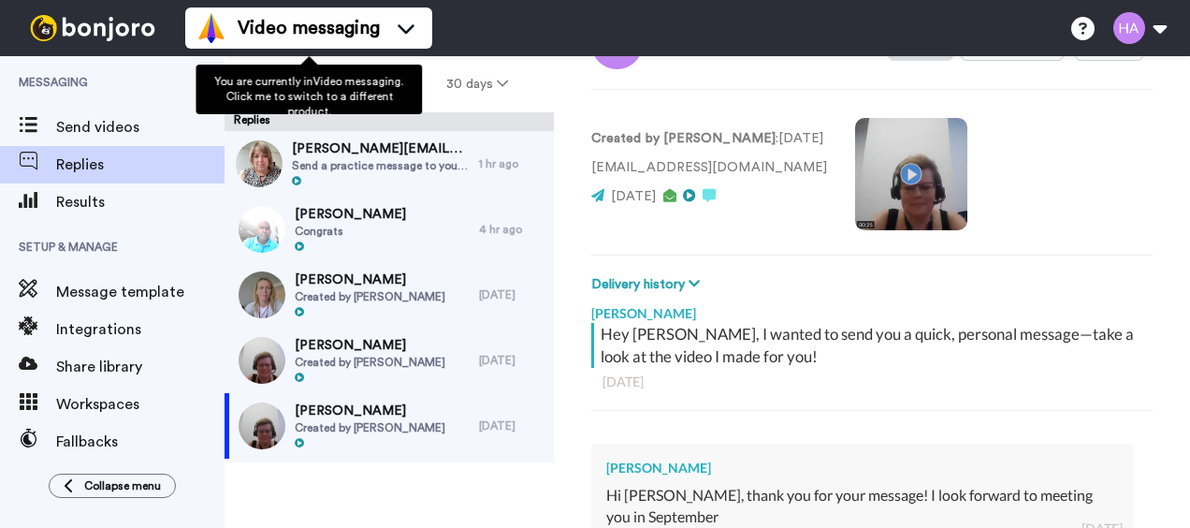
type textarea "x"
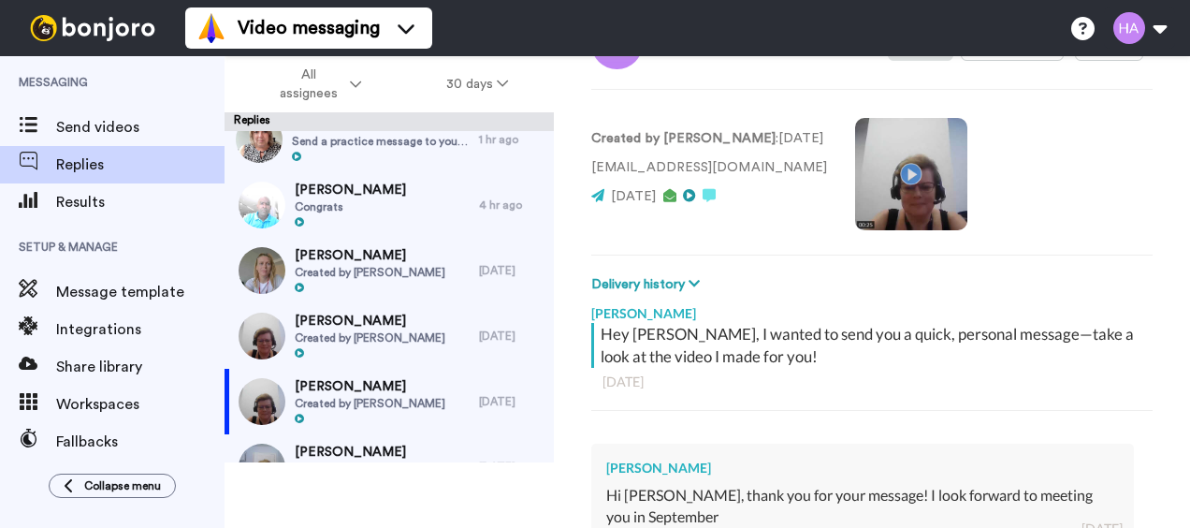
scroll to position [62, 0]
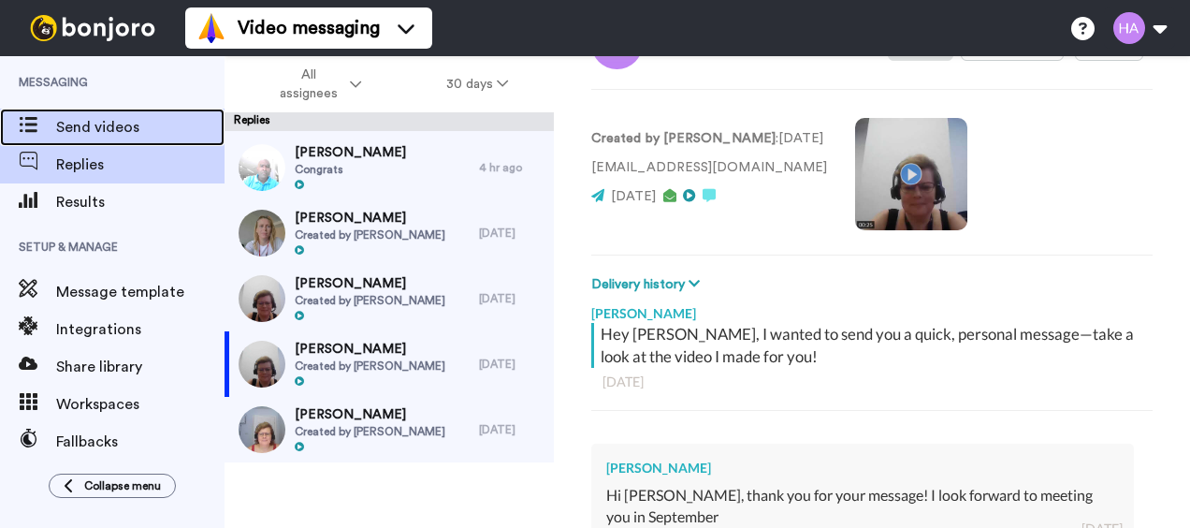
click at [95, 127] on span "Send videos" at bounding box center [140, 127] width 168 height 22
click at [26, 118] on icon at bounding box center [28, 125] width 19 height 16
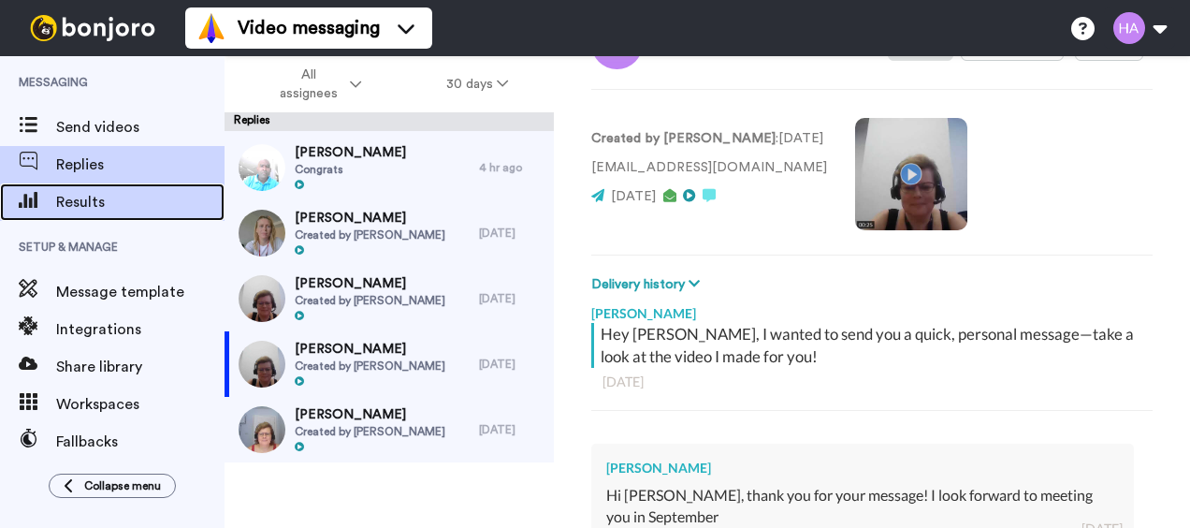
click at [82, 201] on span "Results" at bounding box center [140, 202] width 168 height 22
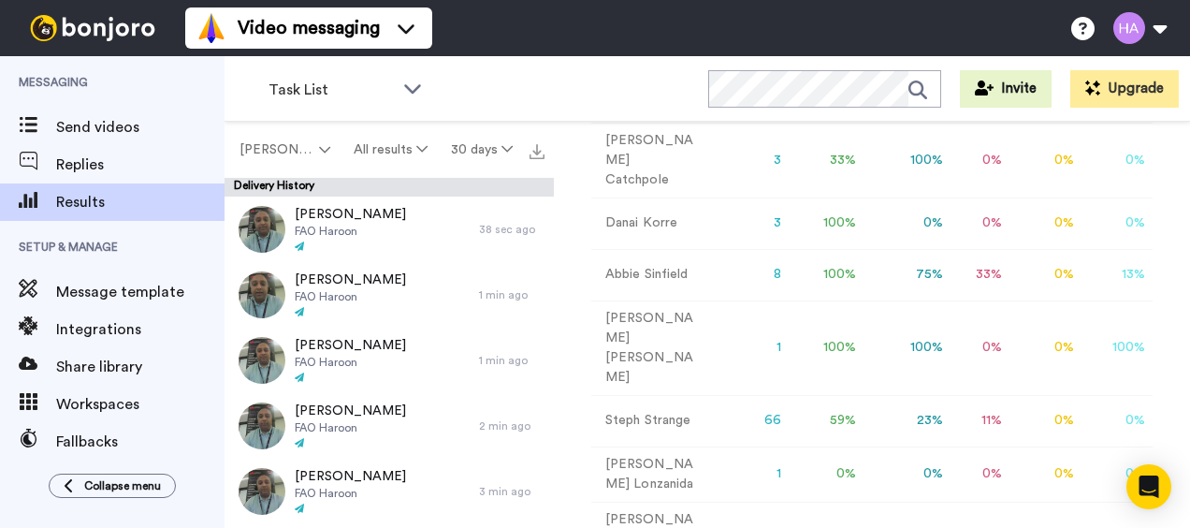
scroll to position [640, 0]
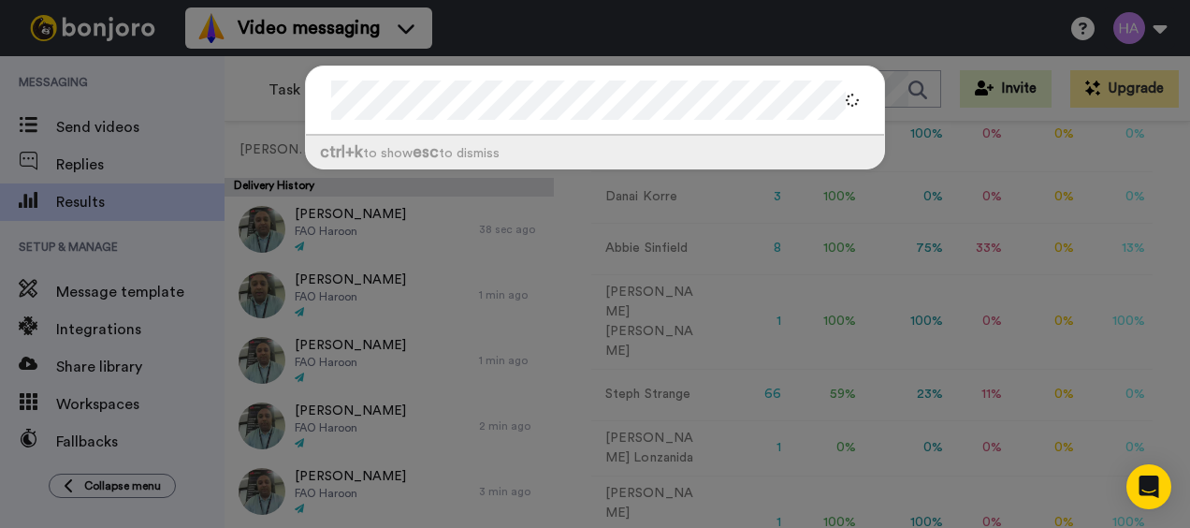
click at [262, 82] on div "ctrl +k to show esc to dismiss" at bounding box center [595, 264] width 1190 height 528
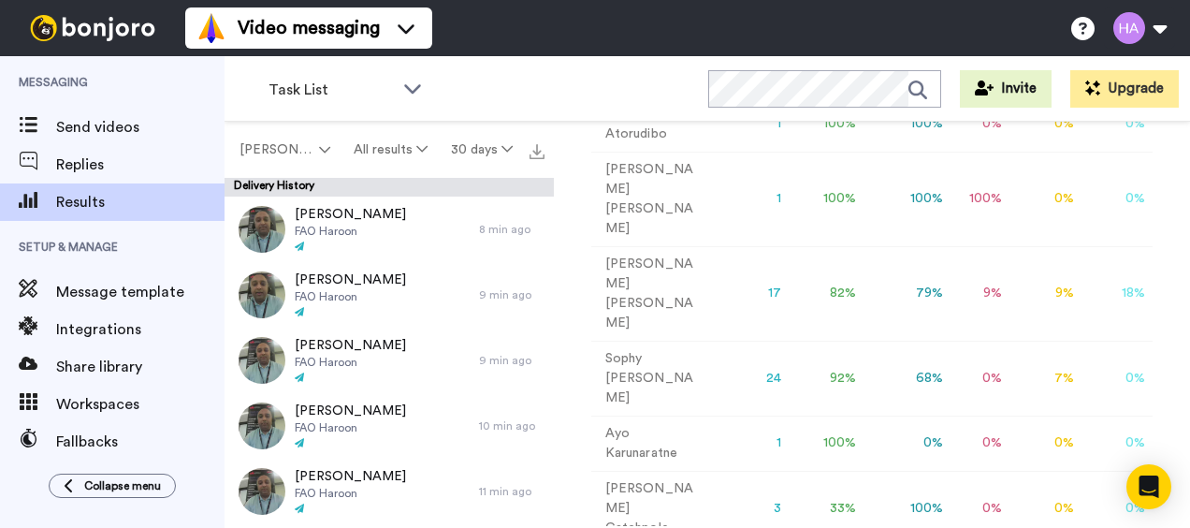
scroll to position [172, 0]
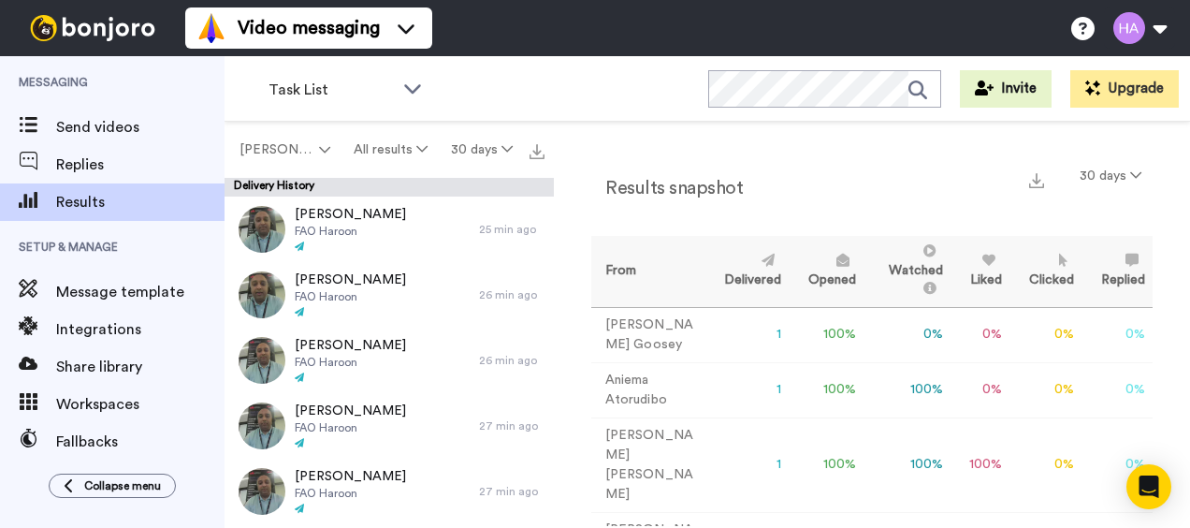
click at [977, 261] on icon at bounding box center [986, 260] width 19 height 13
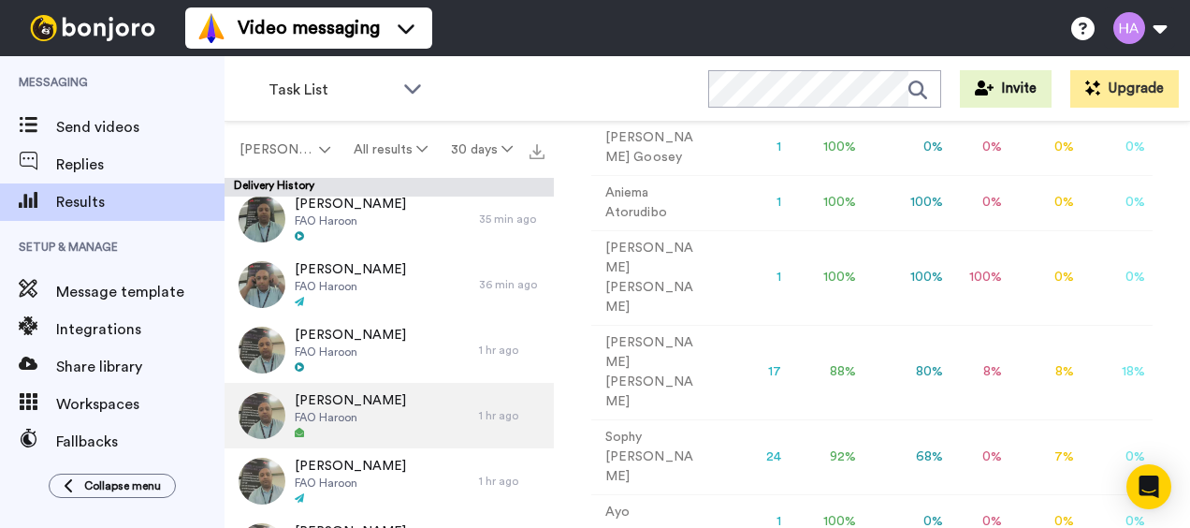
scroll to position [1044, 0]
